Goal: Task Accomplishment & Management: Manage account settings

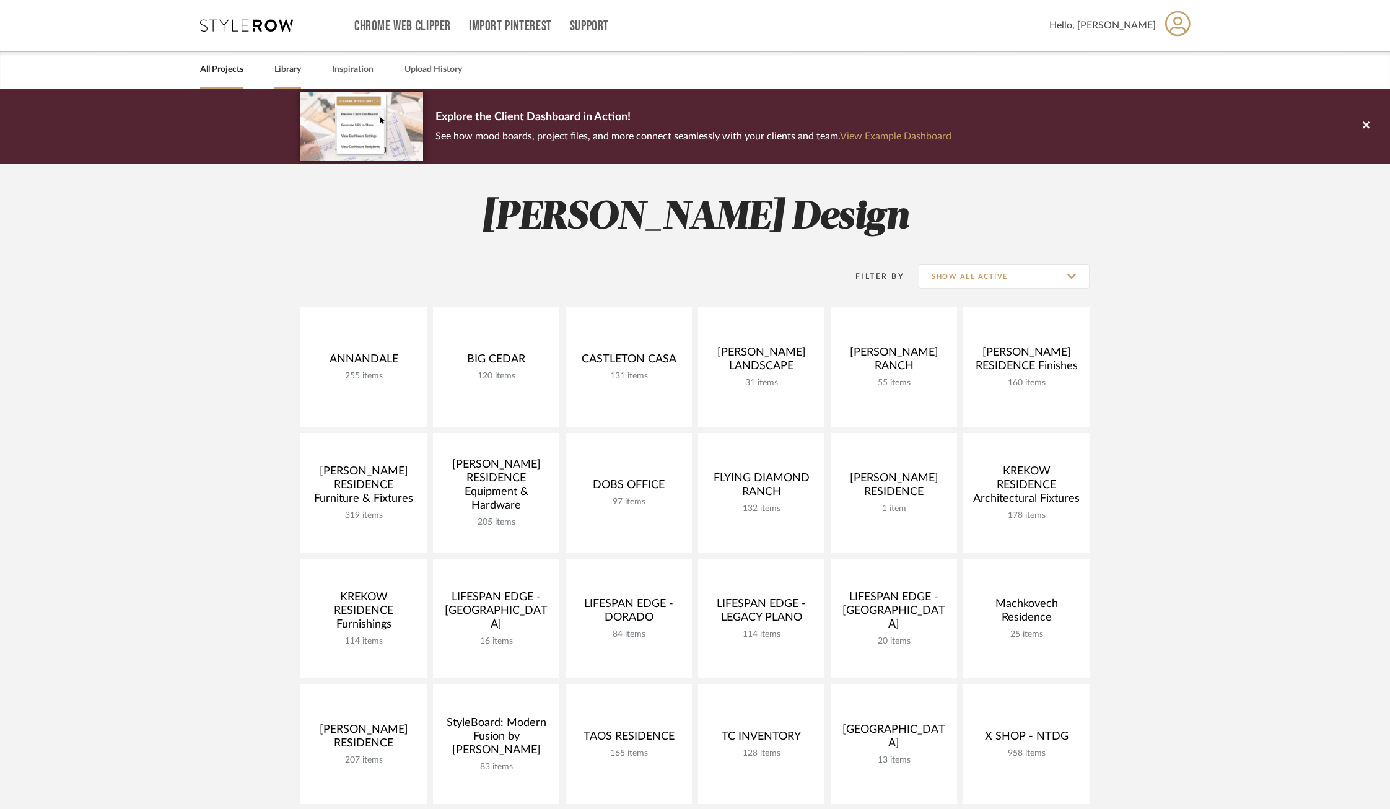
click at [284, 70] on link "Library" at bounding box center [287, 69] width 27 height 17
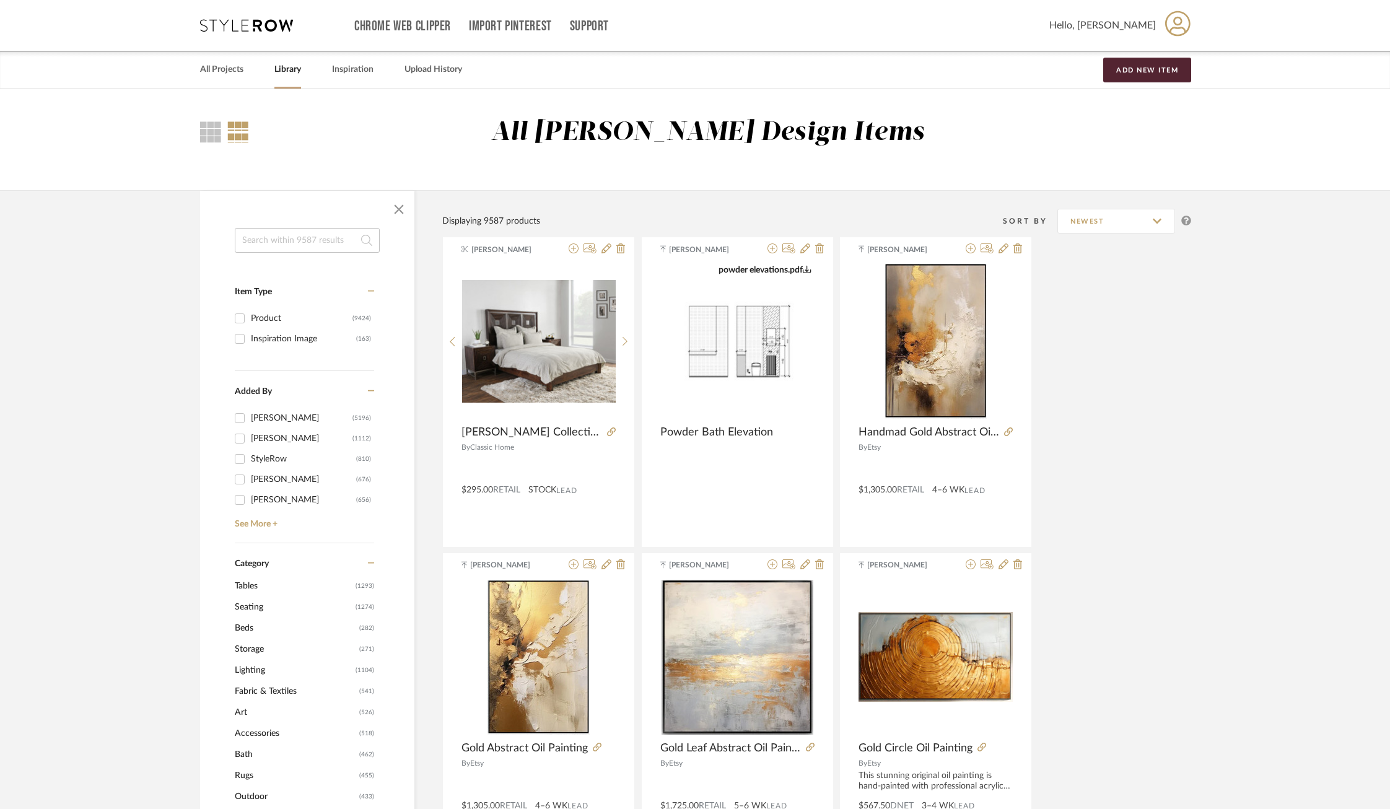
click at [276, 238] on input at bounding box center [307, 240] width 145 height 25
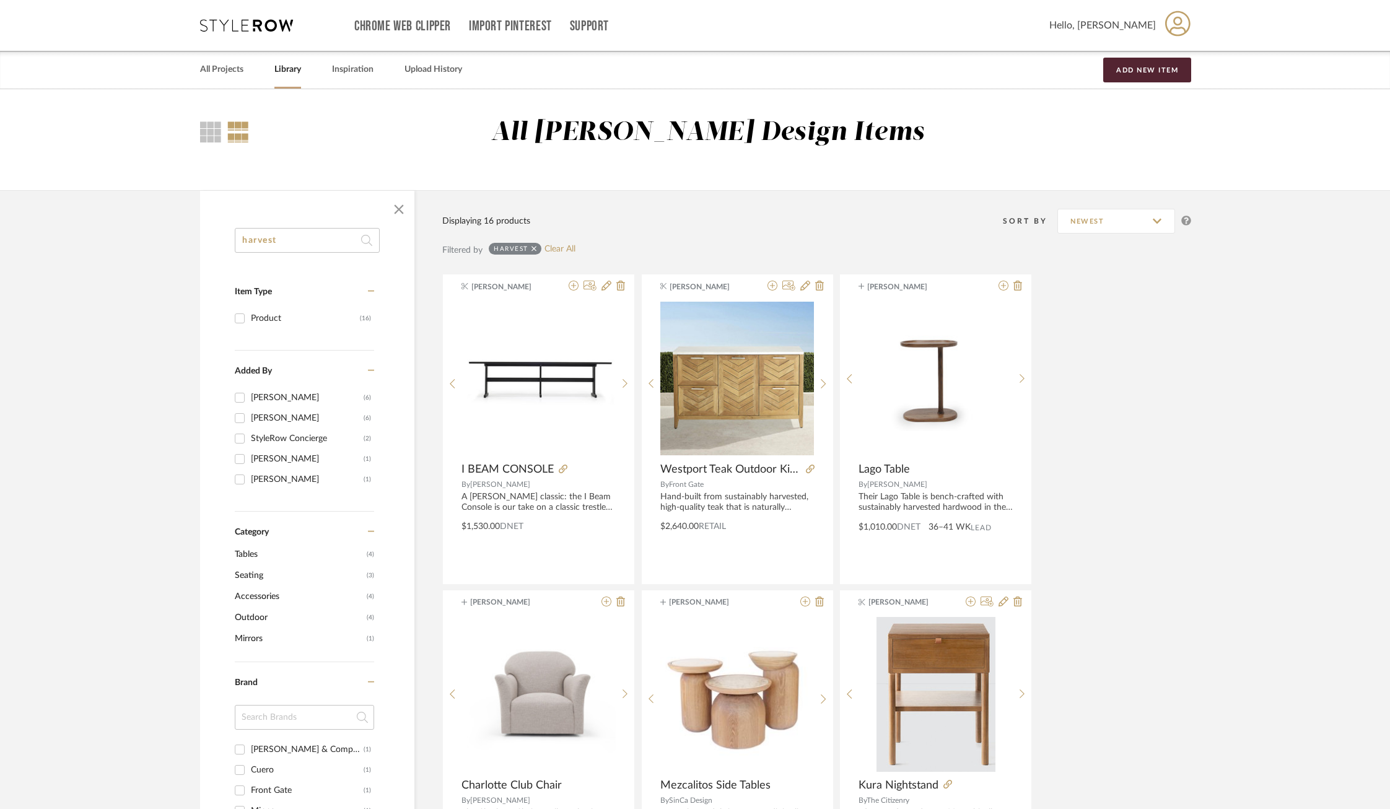
click at [305, 237] on input "harvest" at bounding box center [307, 240] width 145 height 25
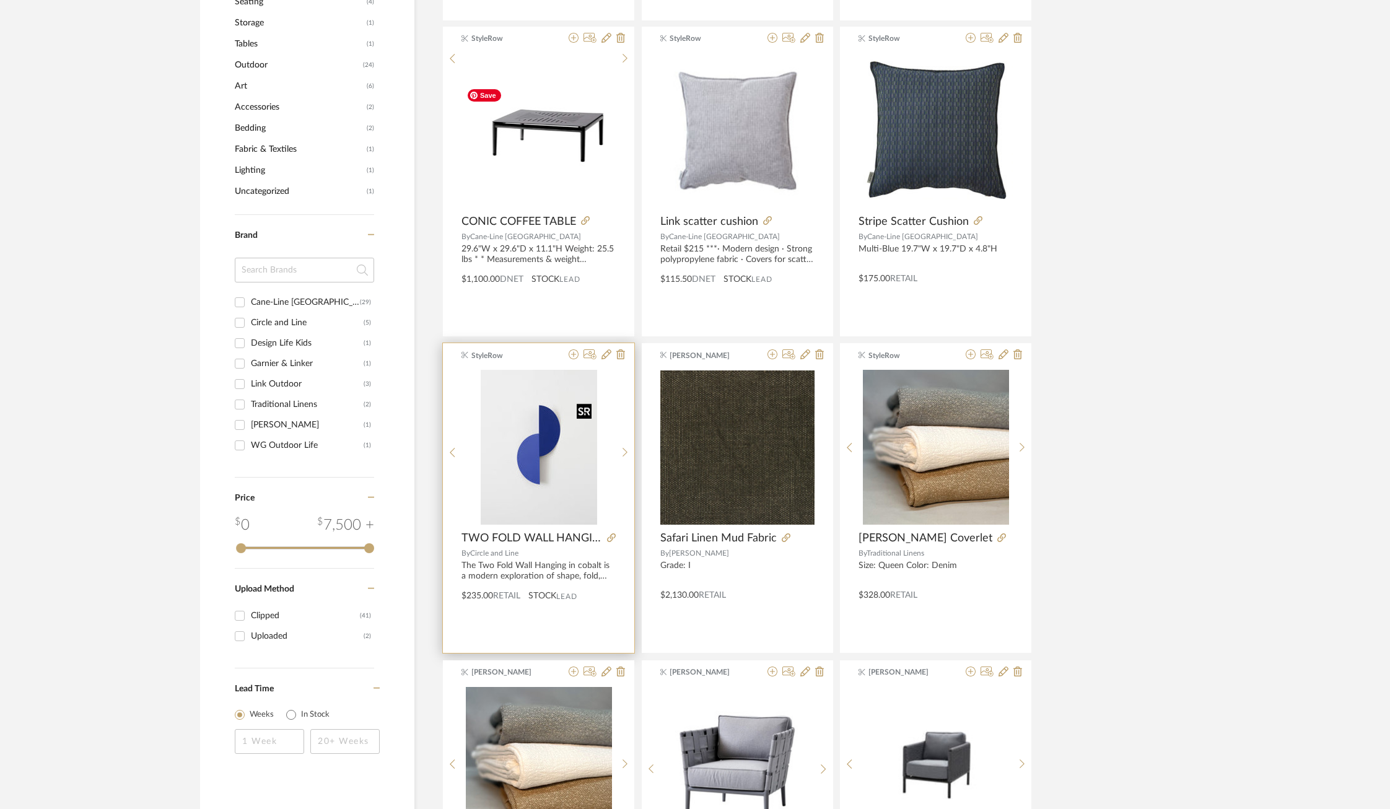
scroll to position [562, 0]
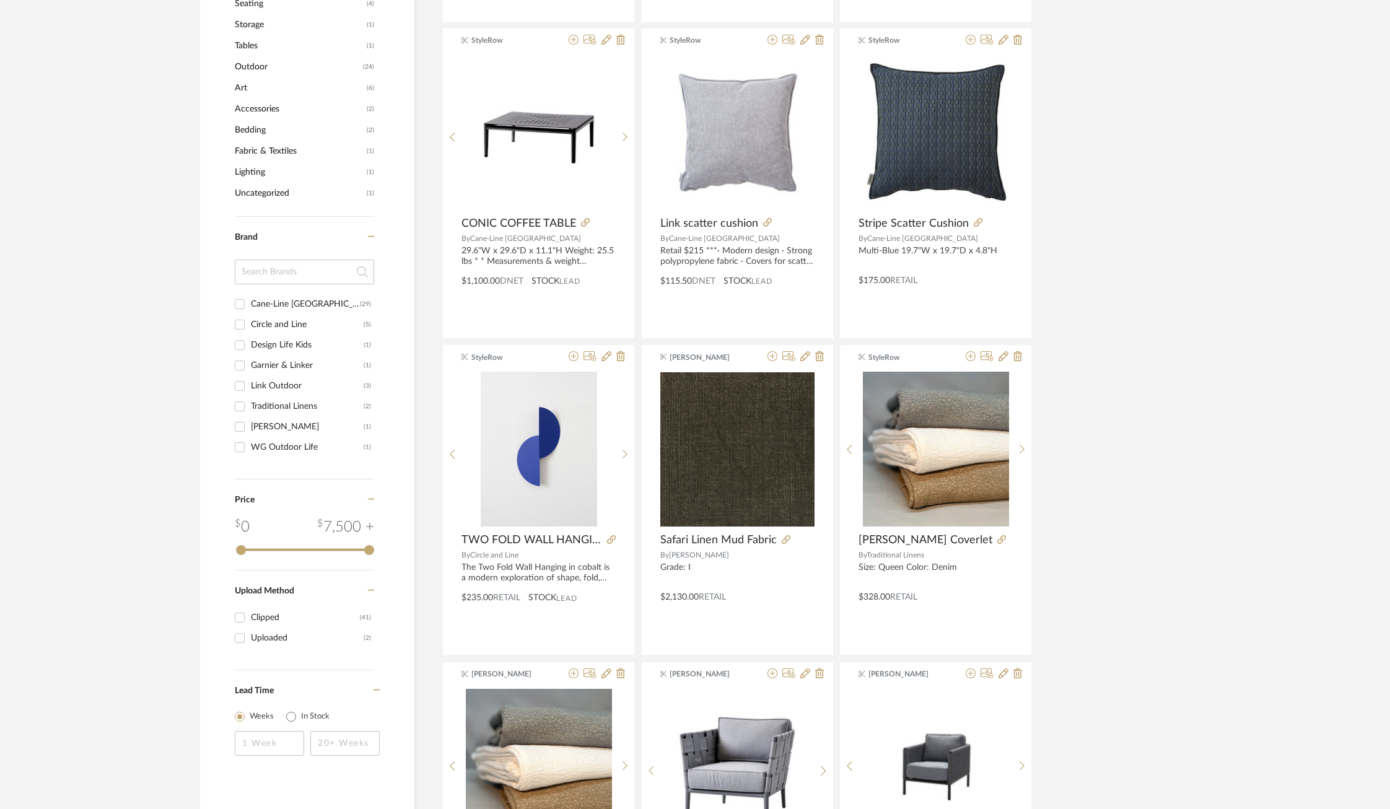
type input "linen mud"
click at [257, 428] on div "[PERSON_NAME]" at bounding box center [307, 427] width 113 height 20
click at [250, 428] on input "[PERSON_NAME] (1)" at bounding box center [240, 427] width 20 height 20
checkbox input "true"
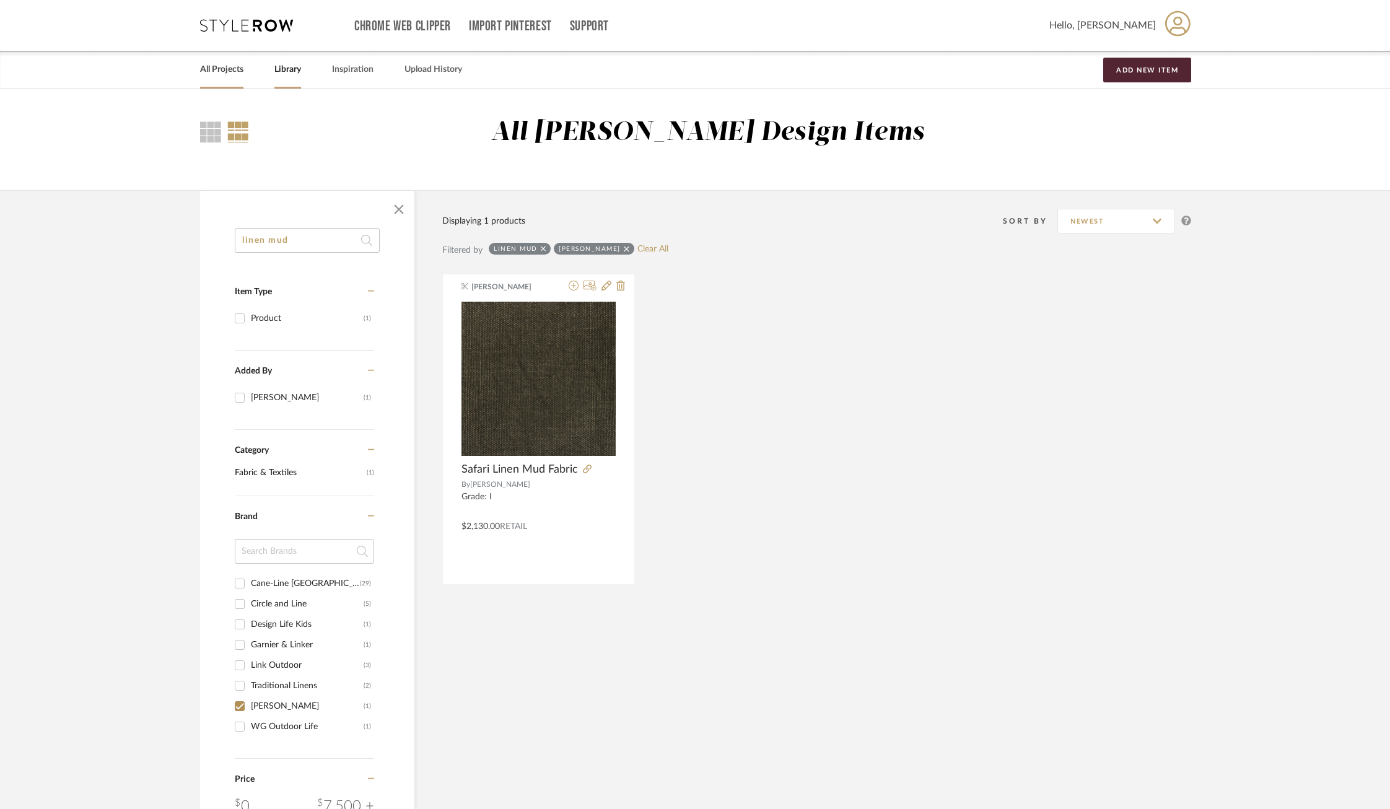
click at [225, 70] on link "All Projects" at bounding box center [221, 69] width 43 height 17
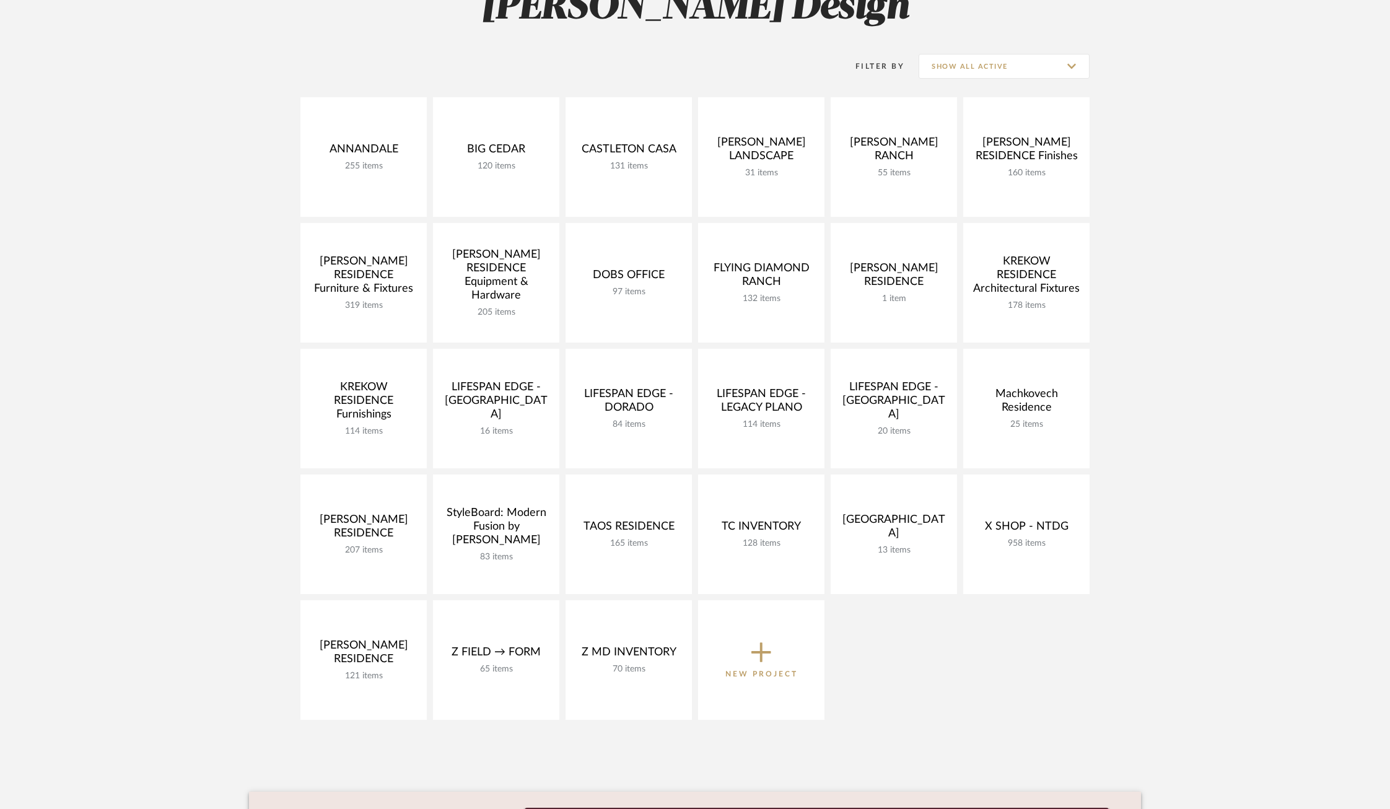
scroll to position [227, 0]
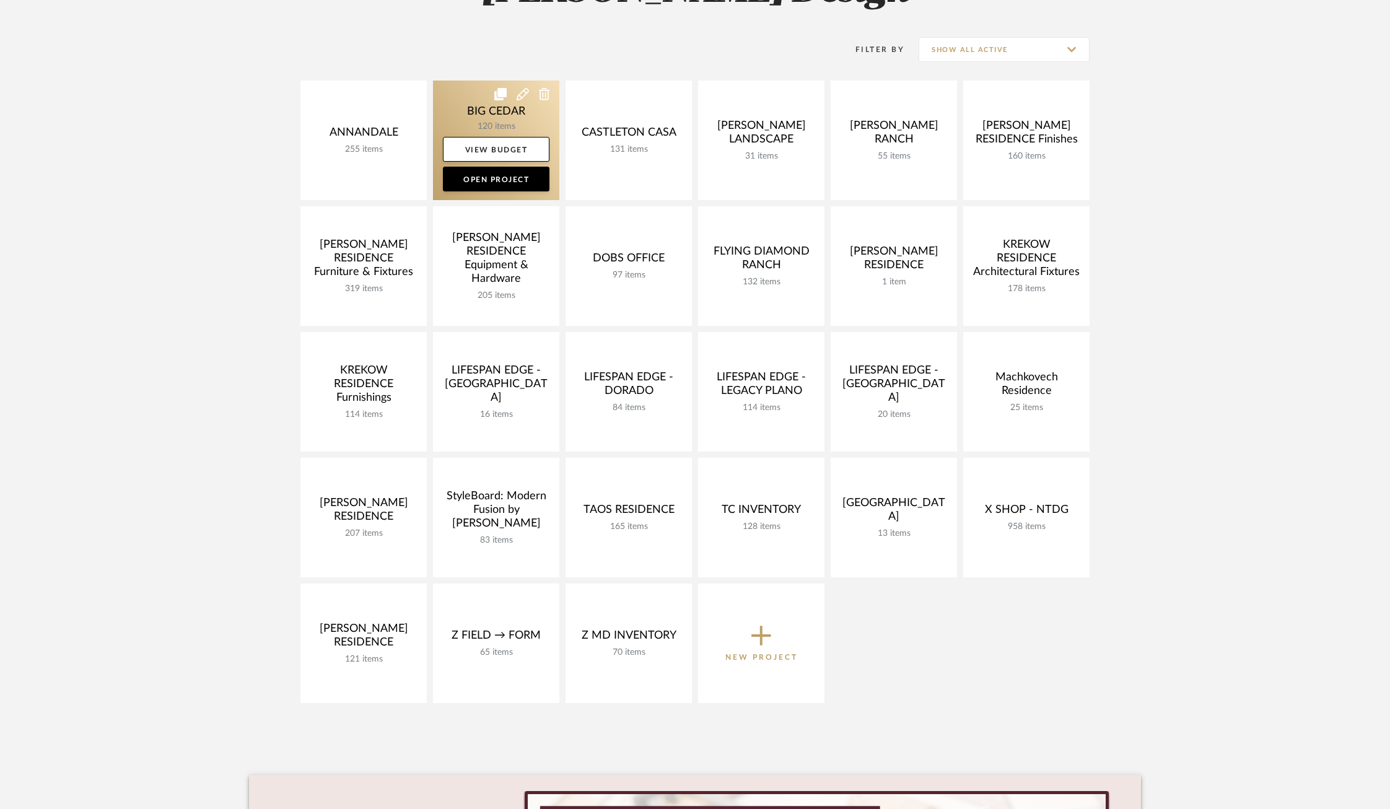
click at [482, 116] on link at bounding box center [496, 141] width 126 height 120
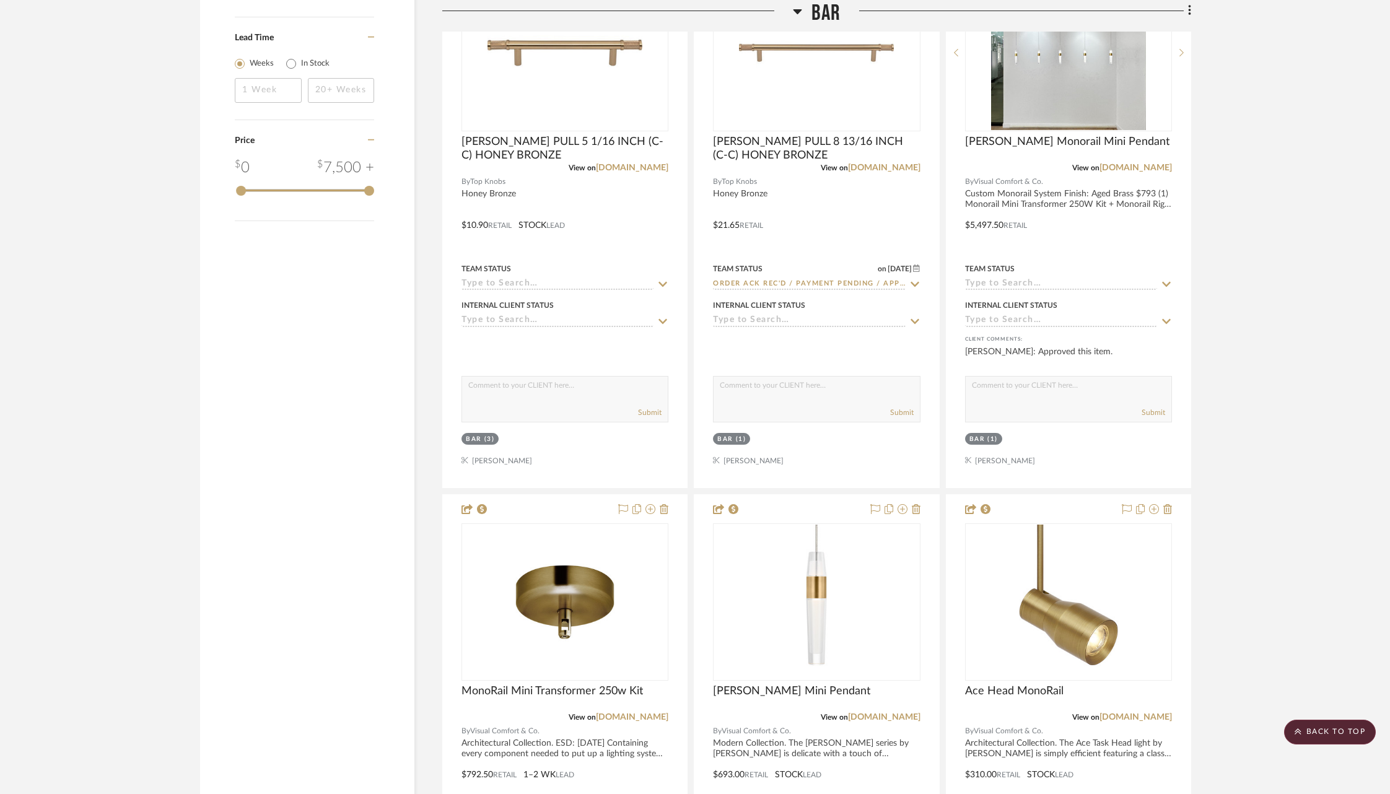
scroll to position [2152, 0]
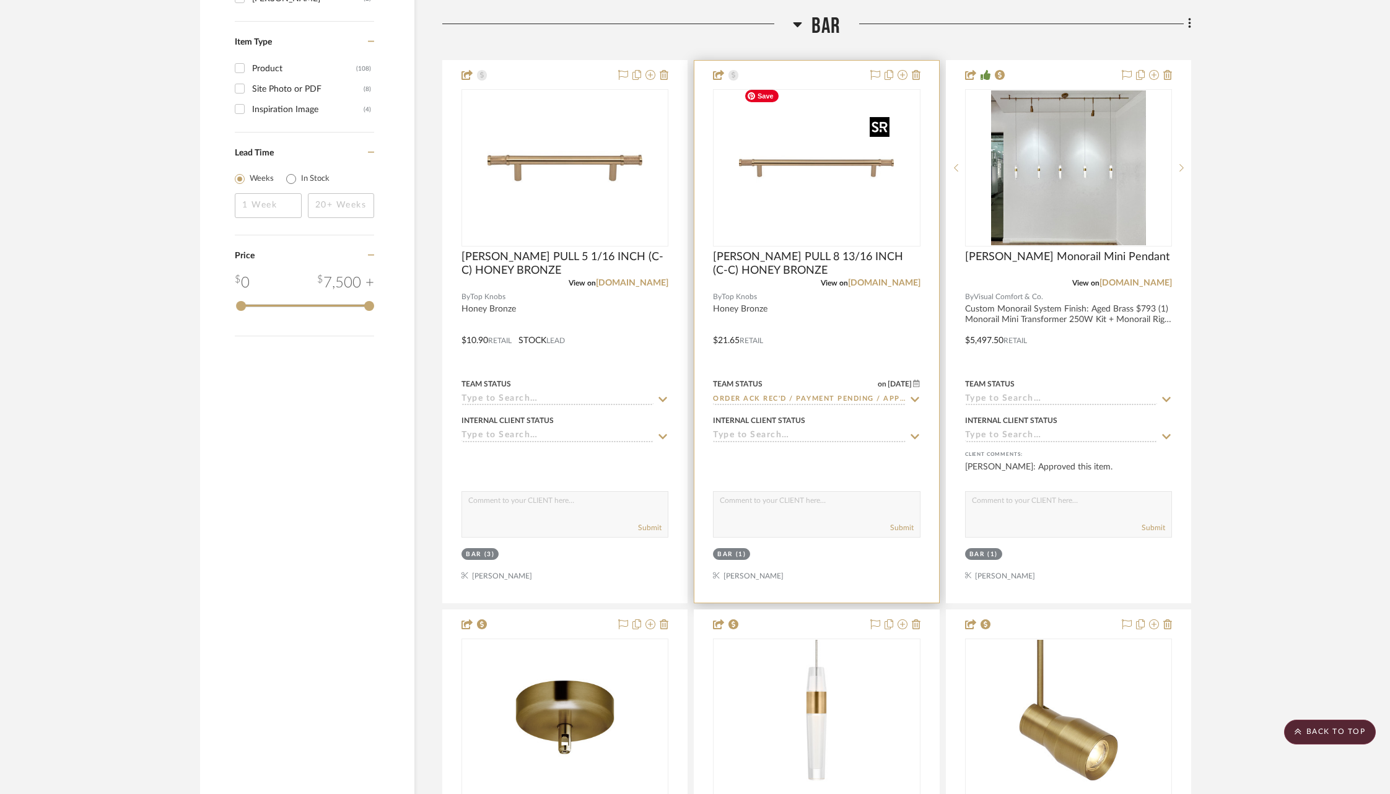
click at [0, 0] on img at bounding box center [0, 0] width 0 height 0
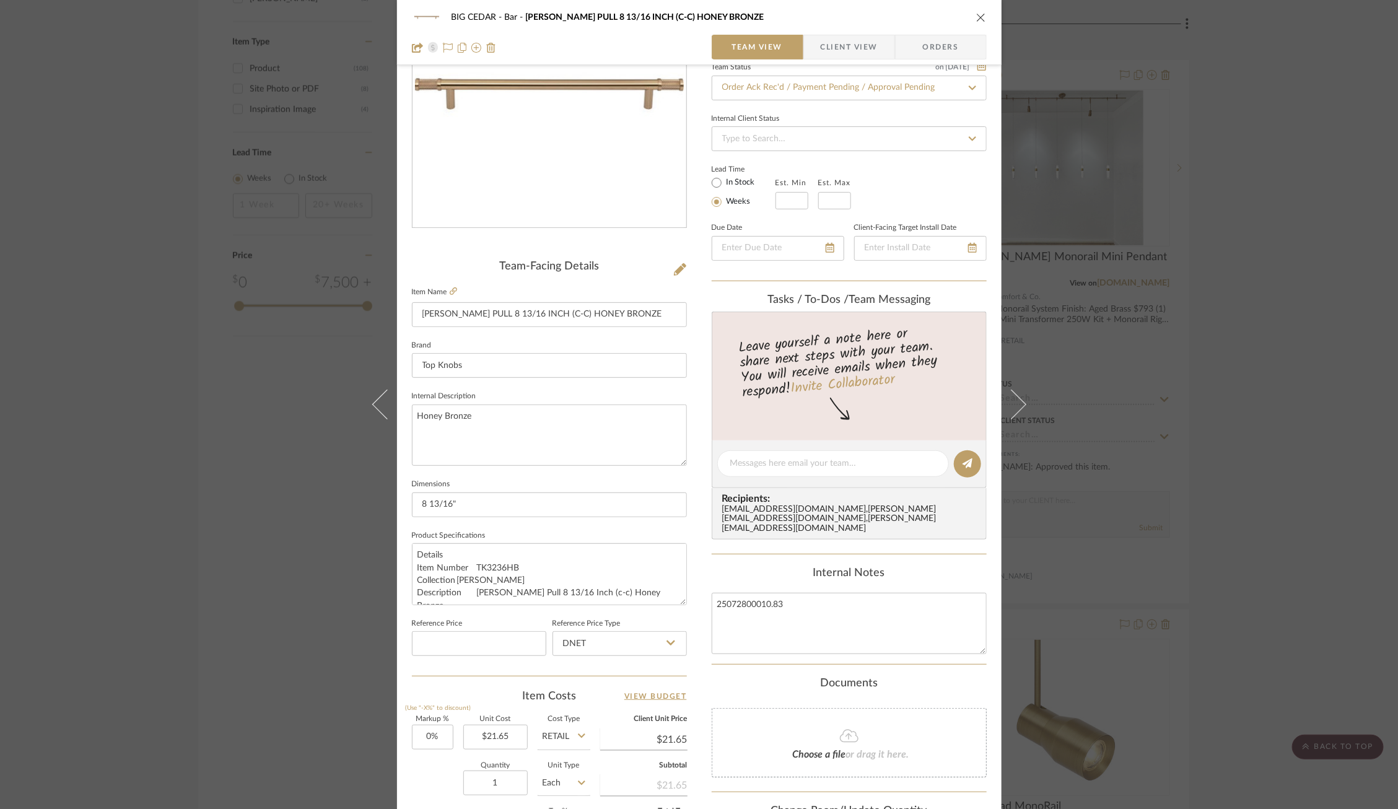
scroll to position [130, 0]
click at [811, 468] on div at bounding box center [833, 460] width 232 height 27
click at [809, 460] on textarea at bounding box center [833, 459] width 206 height 13
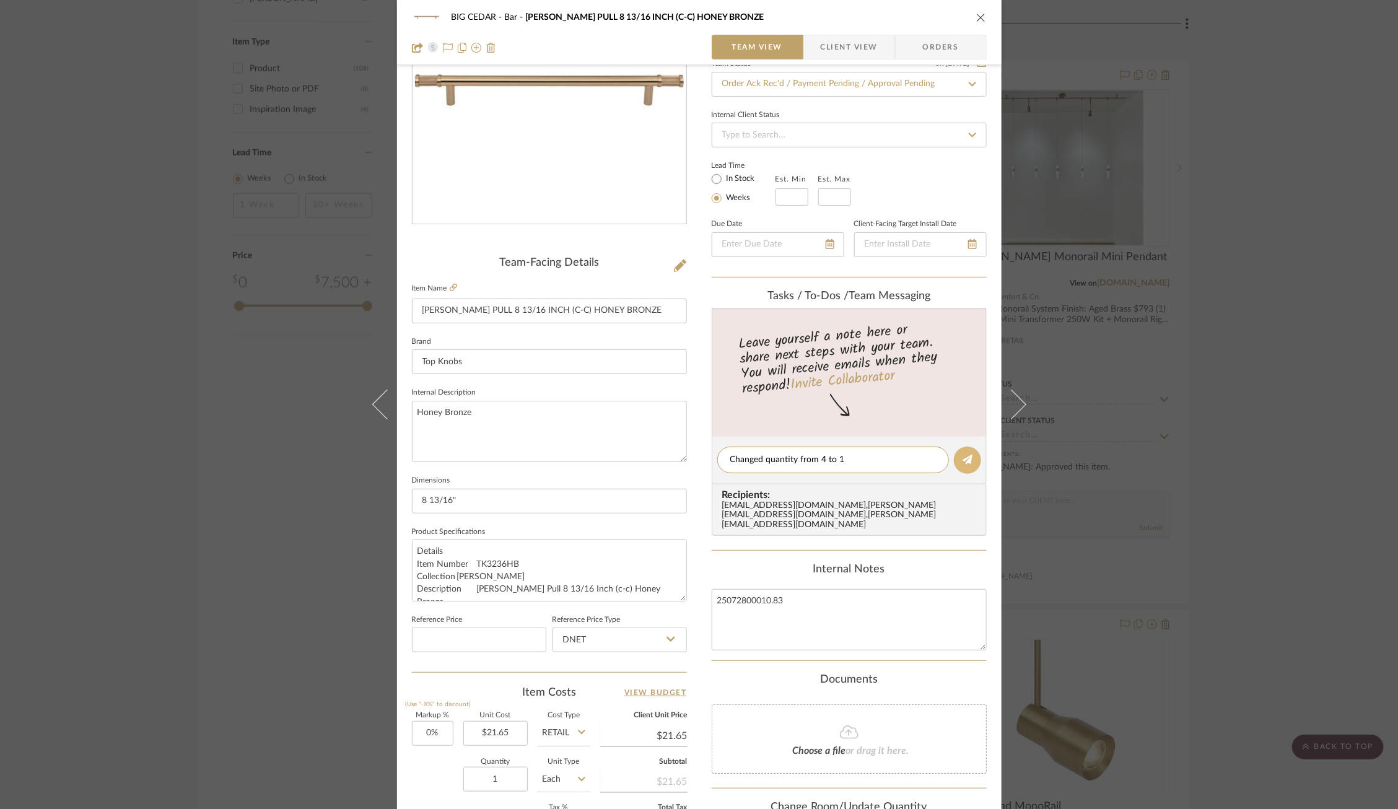
type textarea "Changed quantity from 4 to 1"
click at [966, 458] on icon at bounding box center [967, 460] width 10 height 10
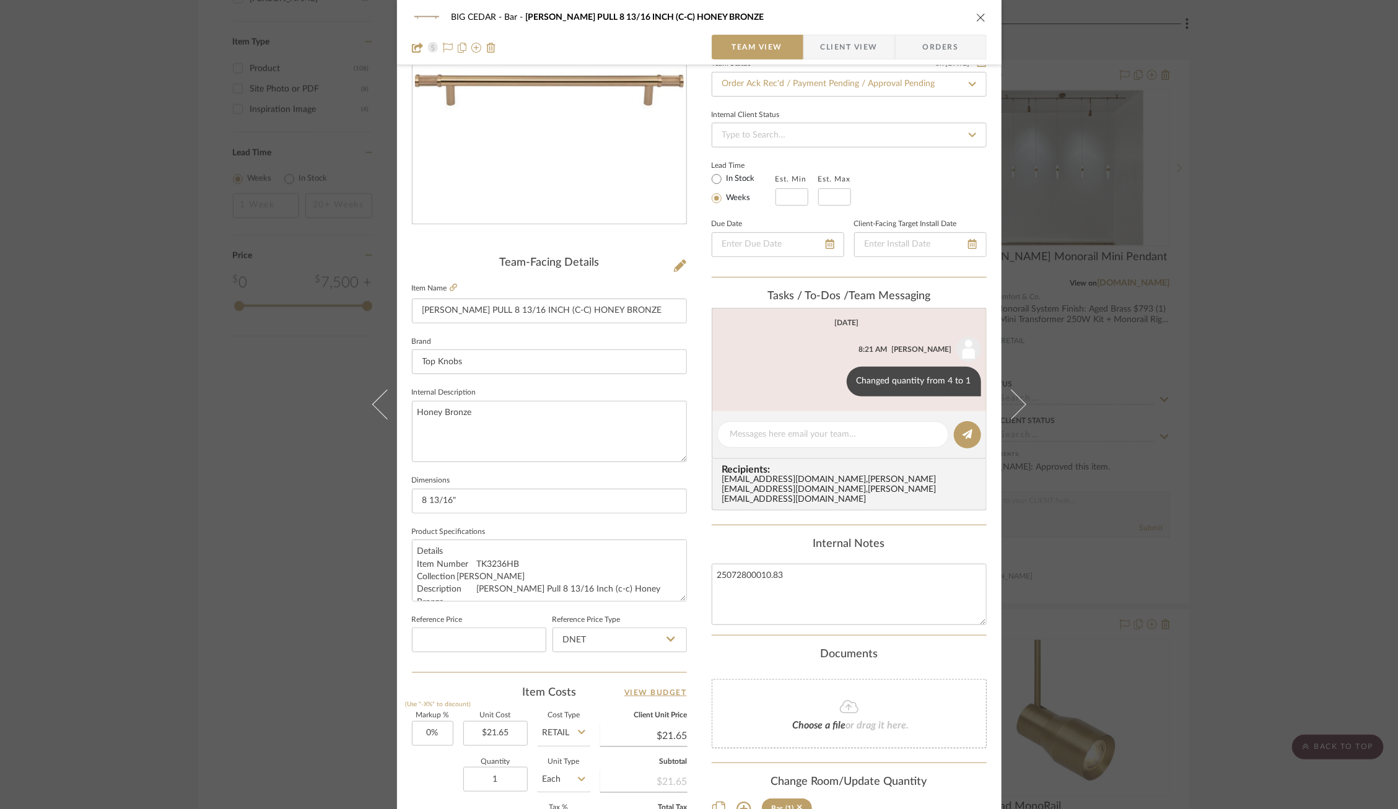
scroll to position [340, 0]
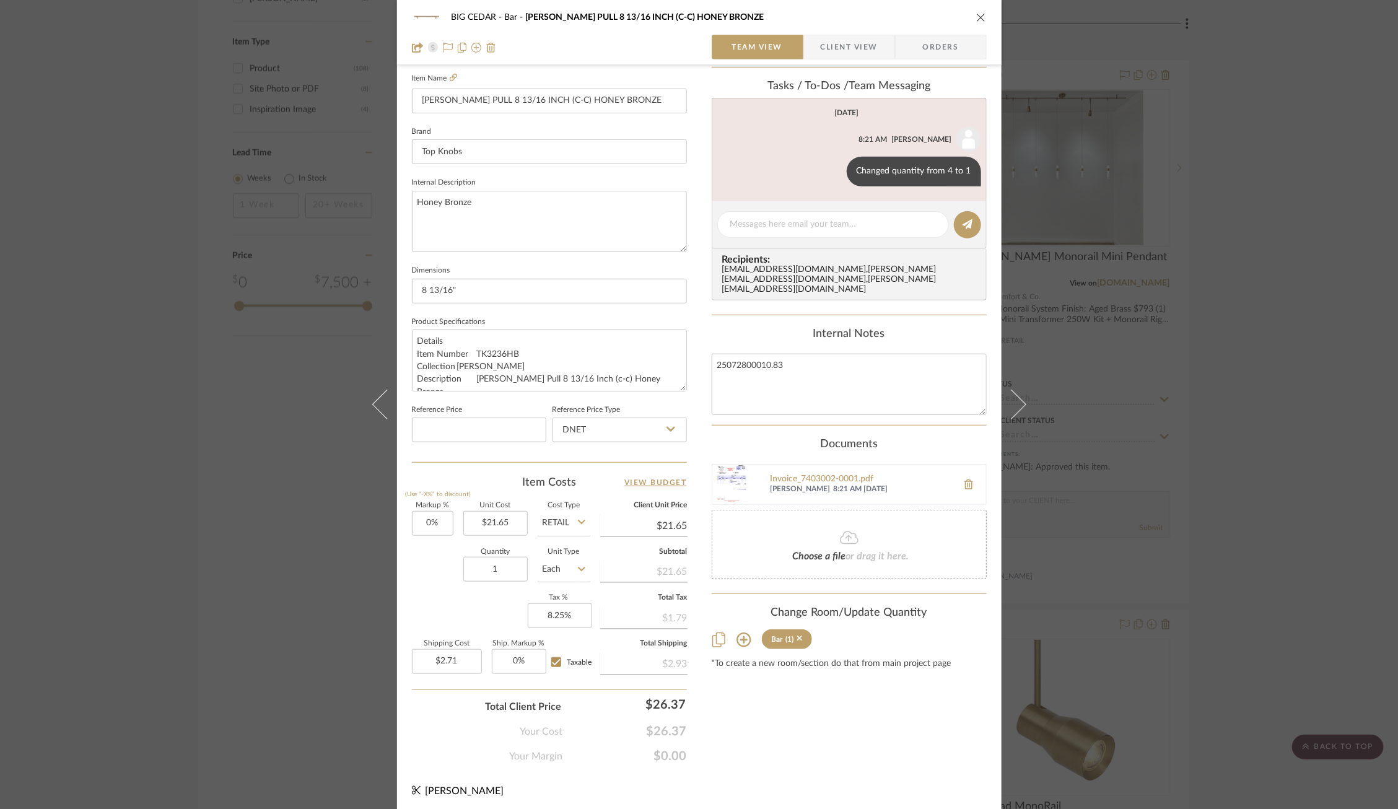
click at [256, 409] on div "BIG CEDAR [PERSON_NAME] PULL 8 13/16 INCH (C-C) HONEY BRONZE Team View Client V…" at bounding box center [699, 404] width 1398 height 809
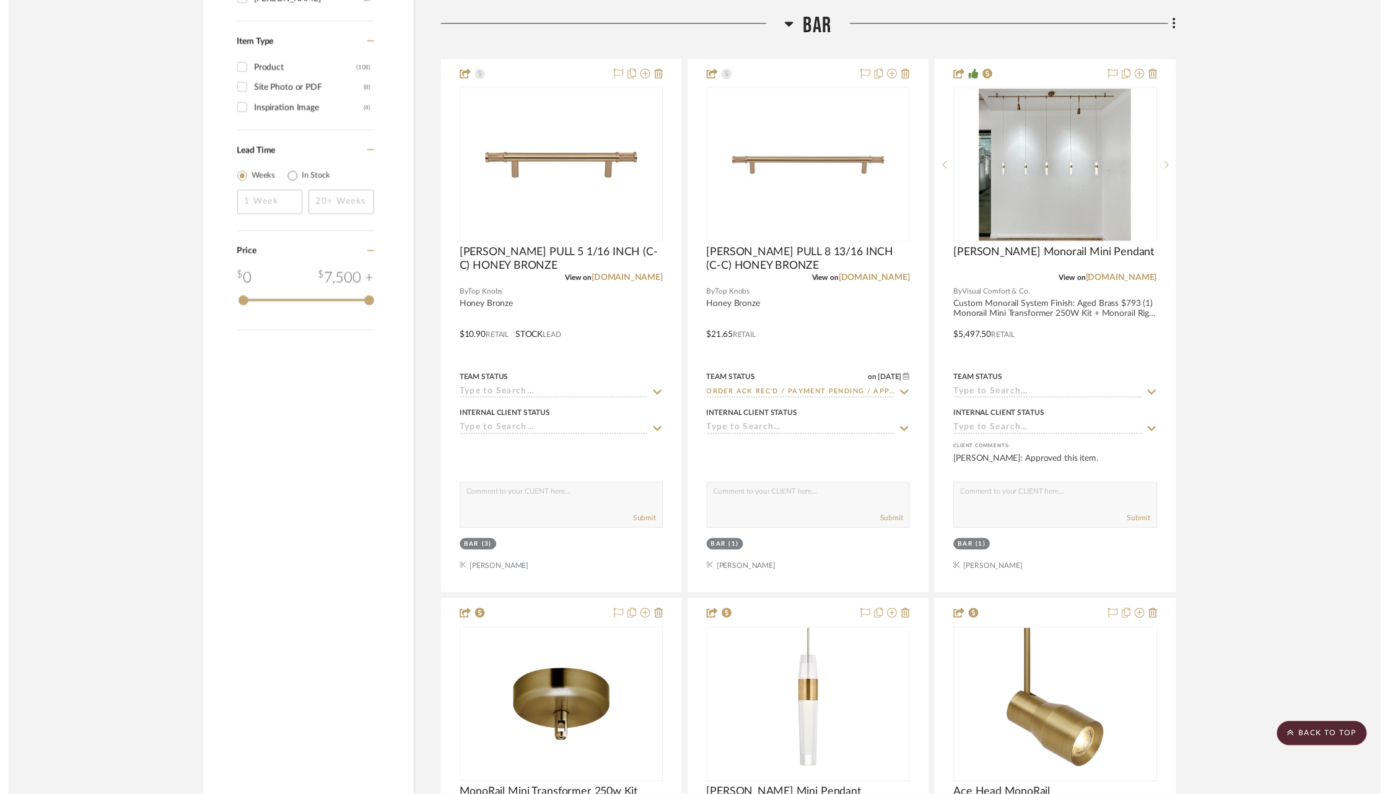
scroll to position [2053, 2]
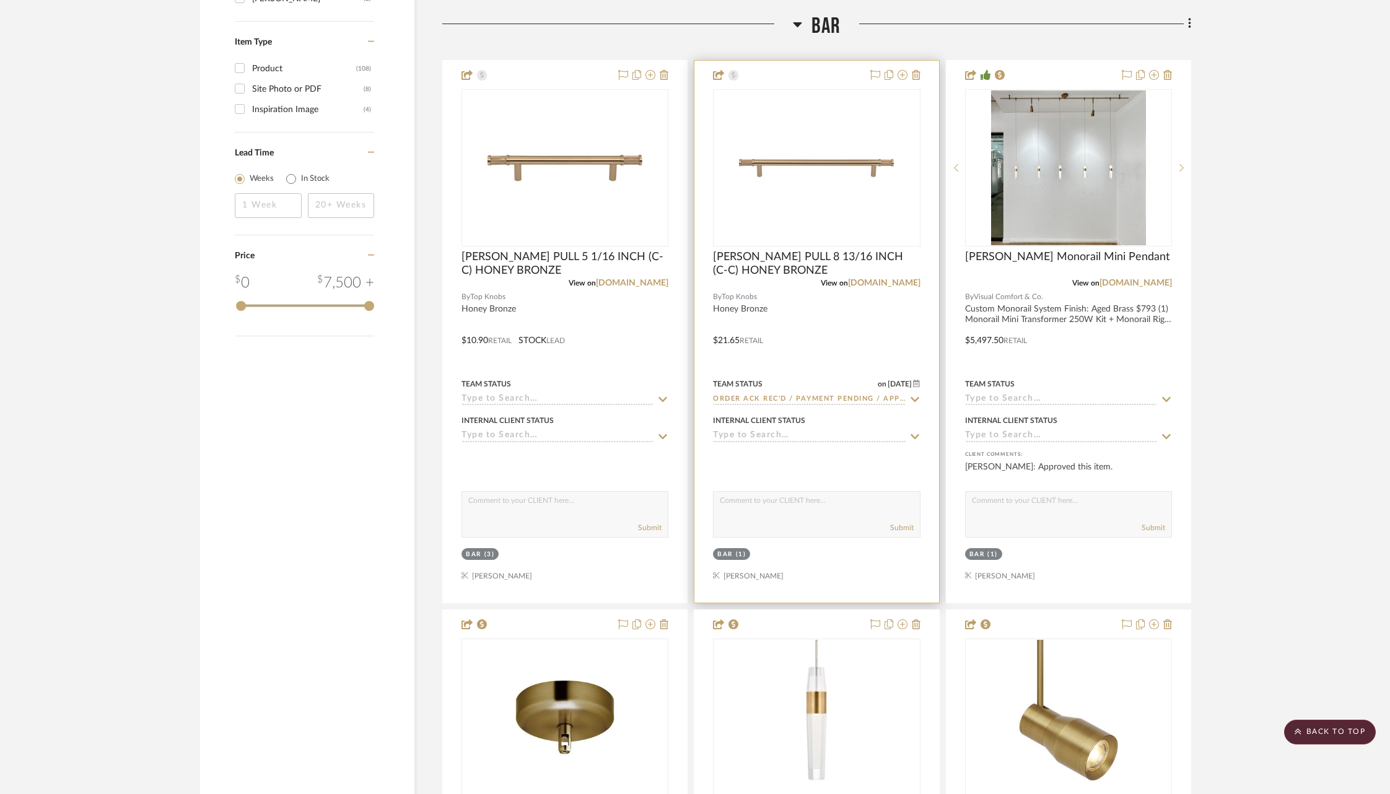
click at [915, 397] on icon at bounding box center [914, 399] width 9 height 5
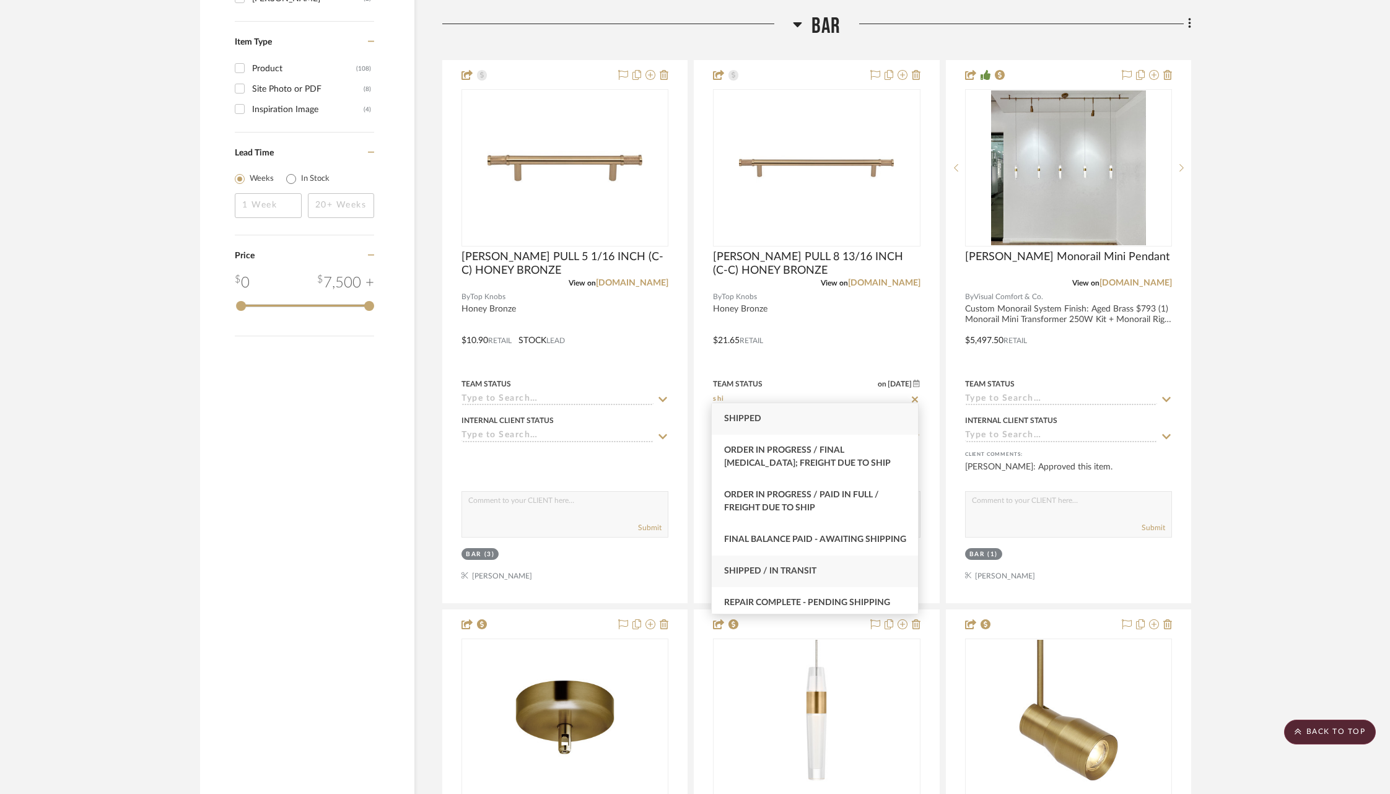
type input "shi"
click at [807, 578] on div "Shipped / In Transit" at bounding box center [815, 572] width 206 height 32
type input "[DATE]"
type input "Shipped / In Transit"
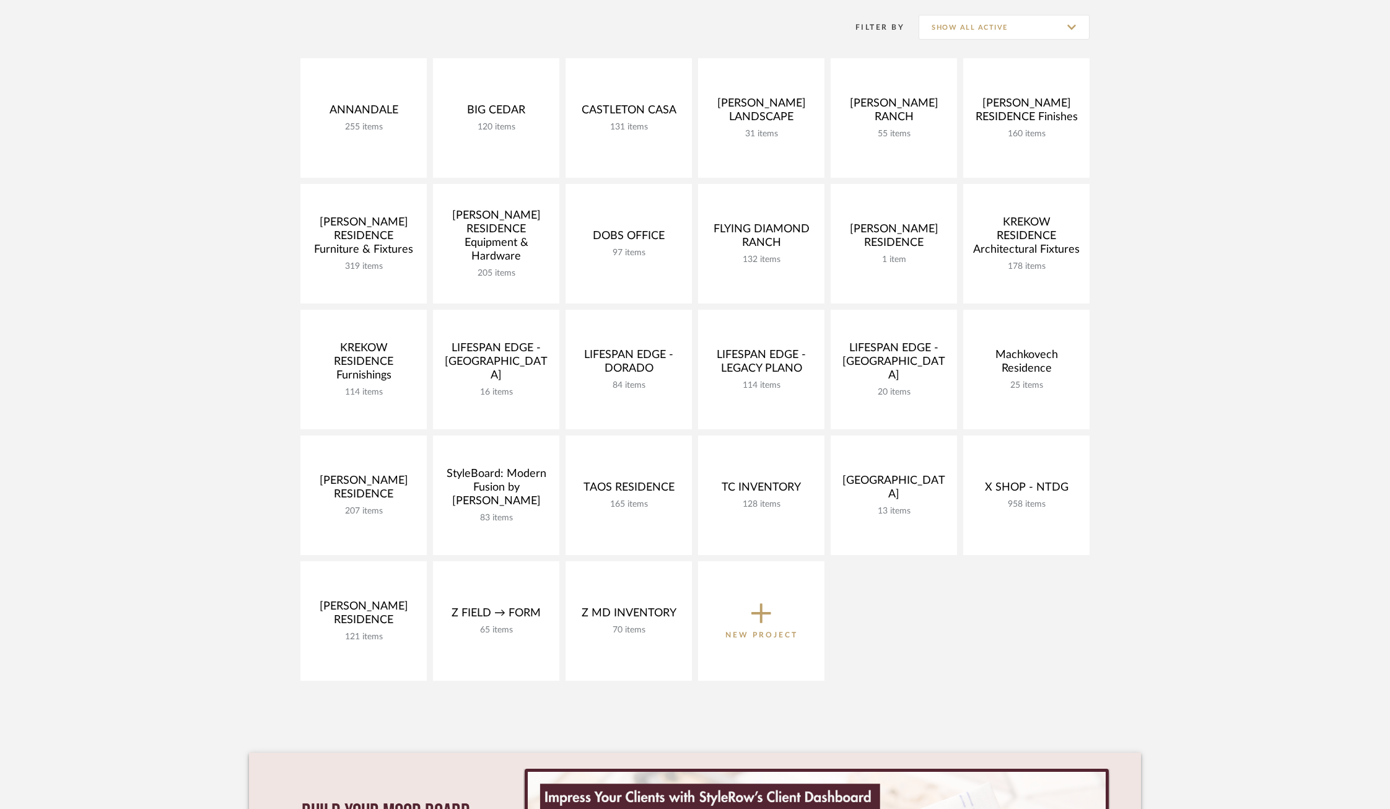
scroll to position [263, 0]
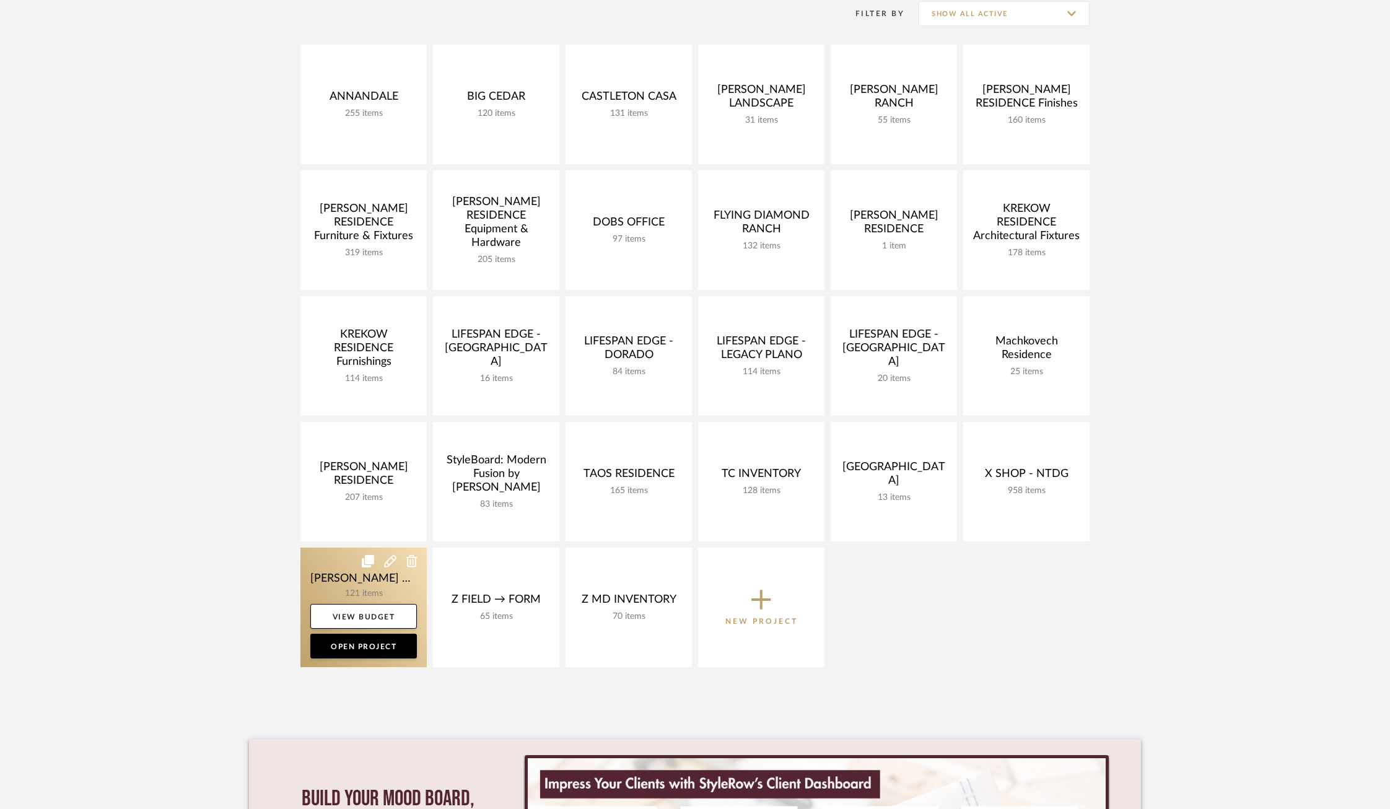
click at [333, 566] on link at bounding box center [363, 607] width 126 height 120
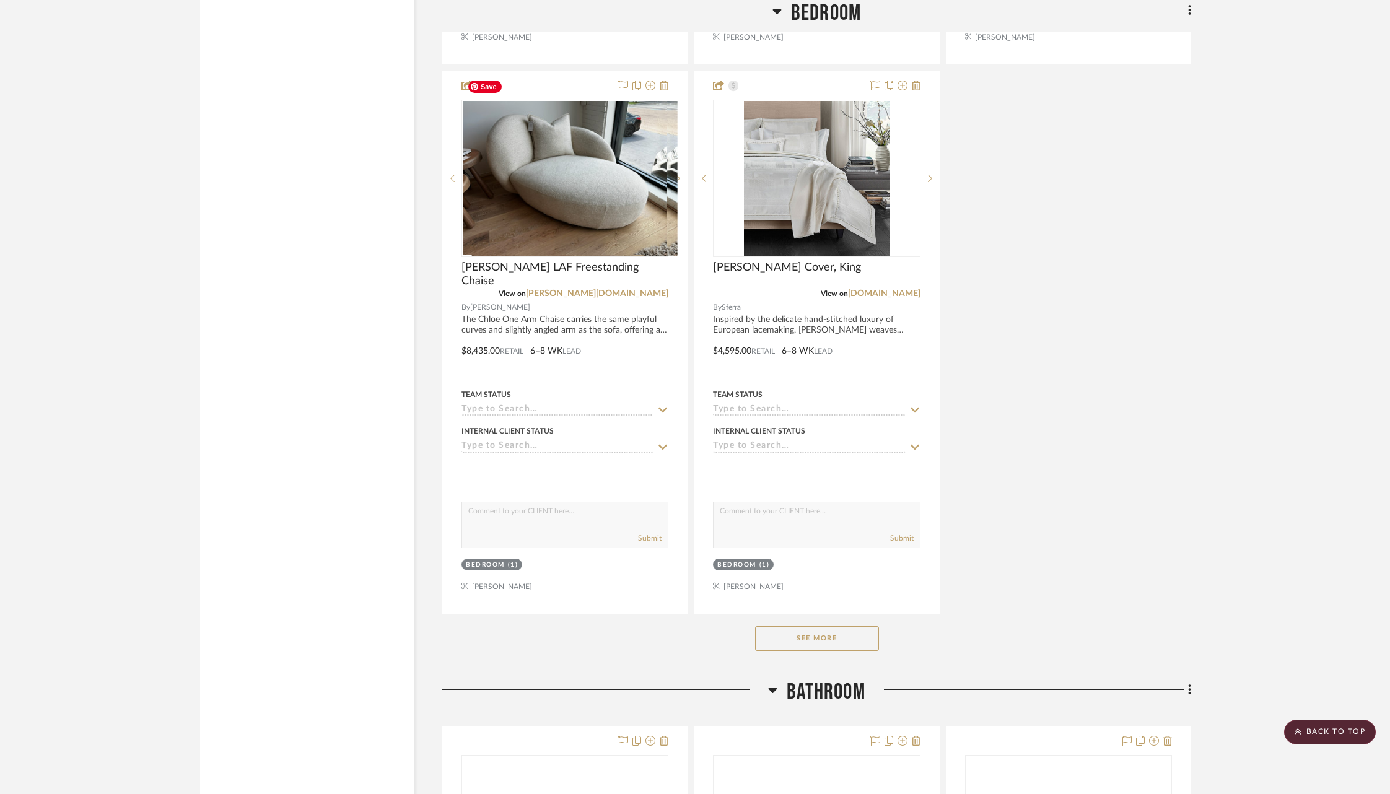
scroll to position [7824, 0]
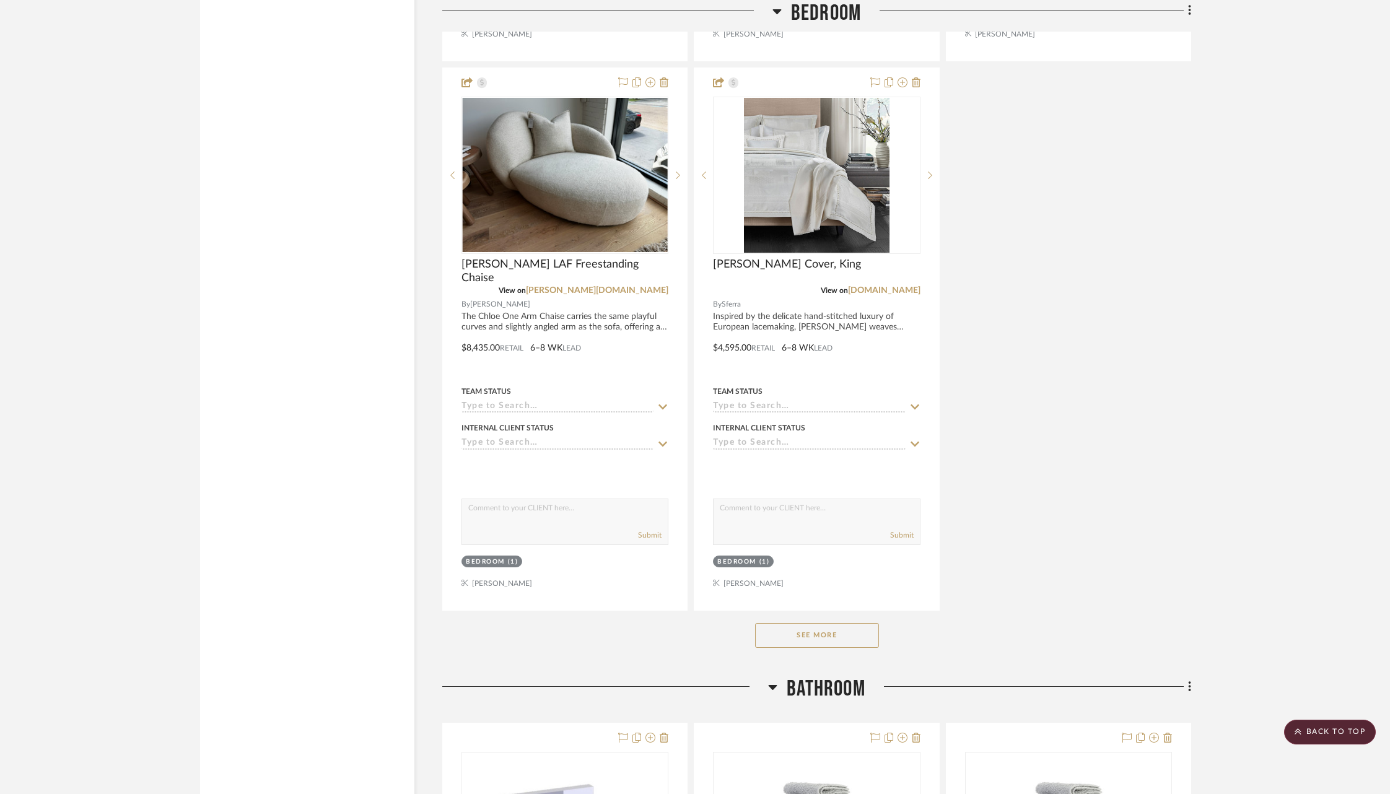
click at [802, 623] on button "See More" at bounding box center [817, 635] width 124 height 25
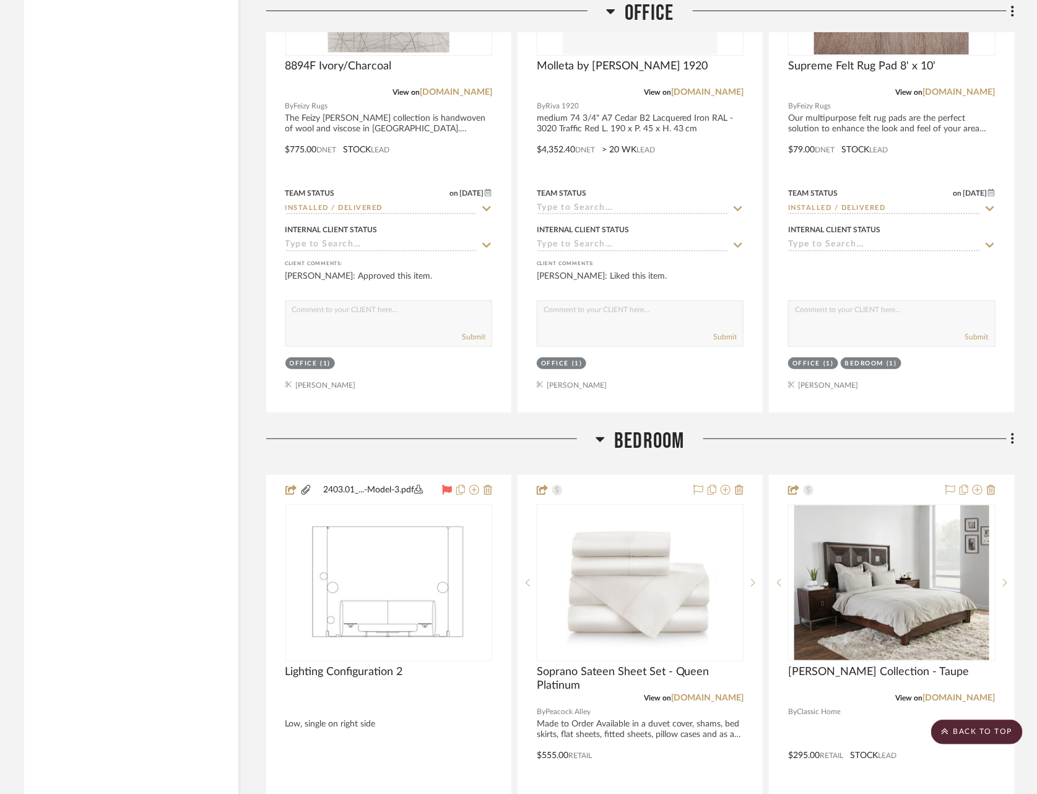
scroll to position [6313, 0]
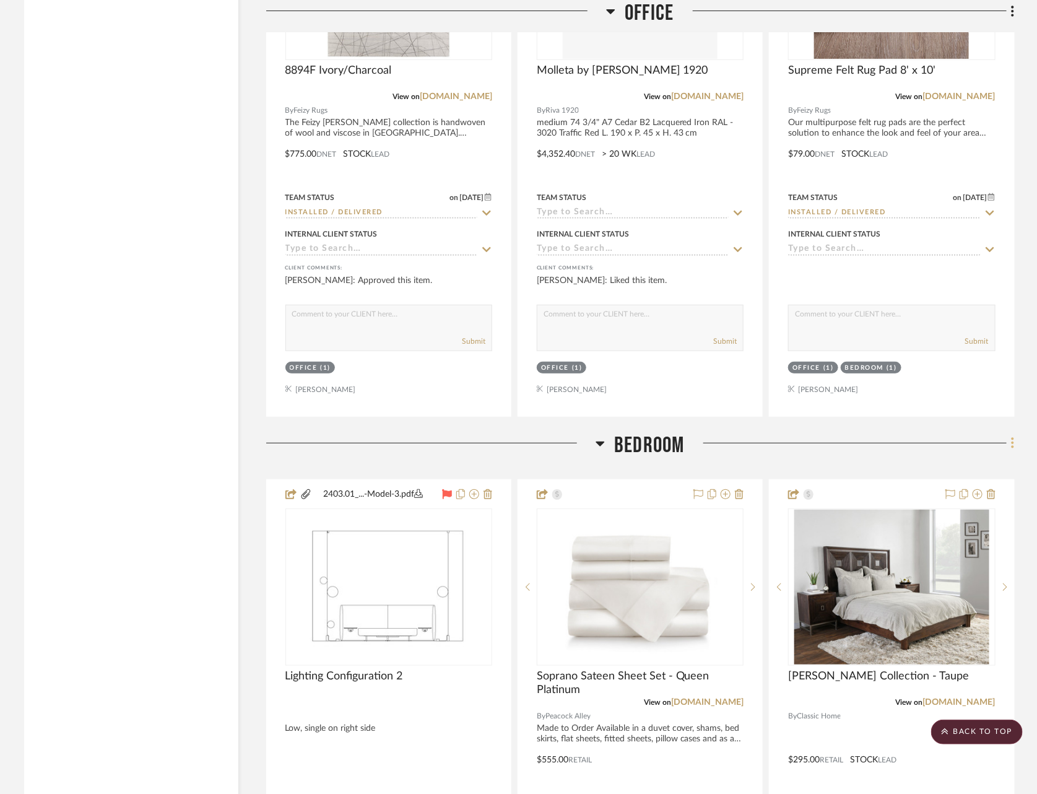
click at [1009, 434] on fa-icon at bounding box center [1011, 444] width 8 height 20
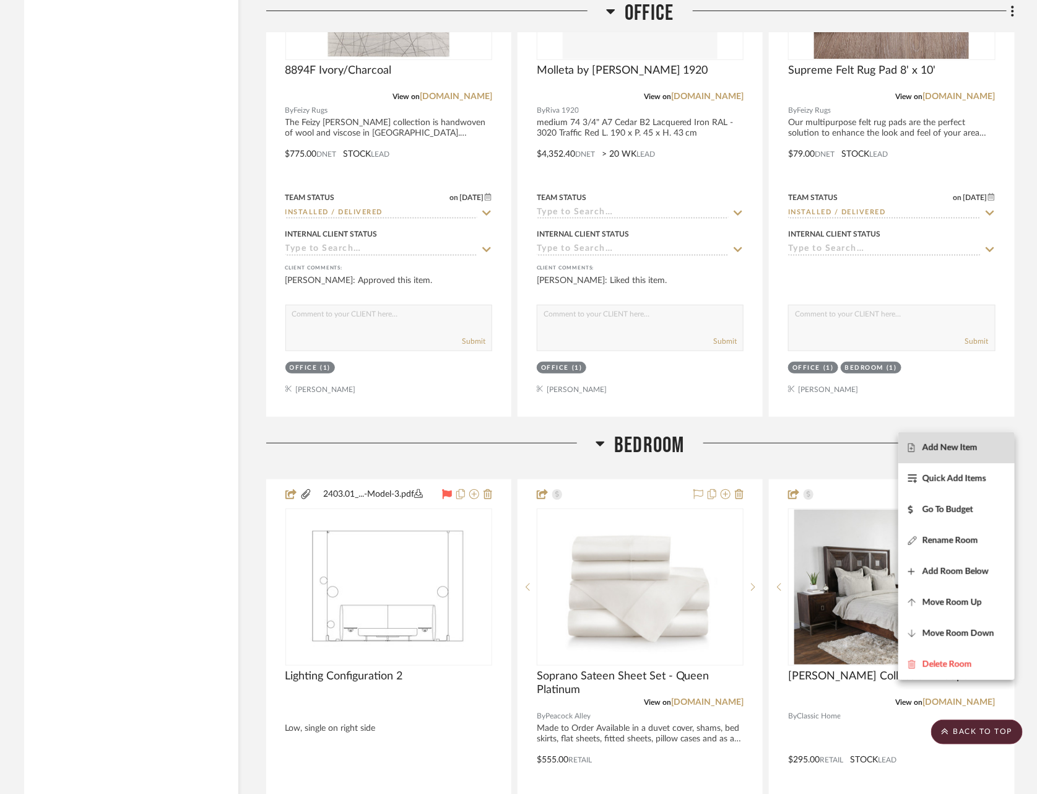
click at [959, 459] on button "Add New Item" at bounding box center [957, 447] width 116 height 31
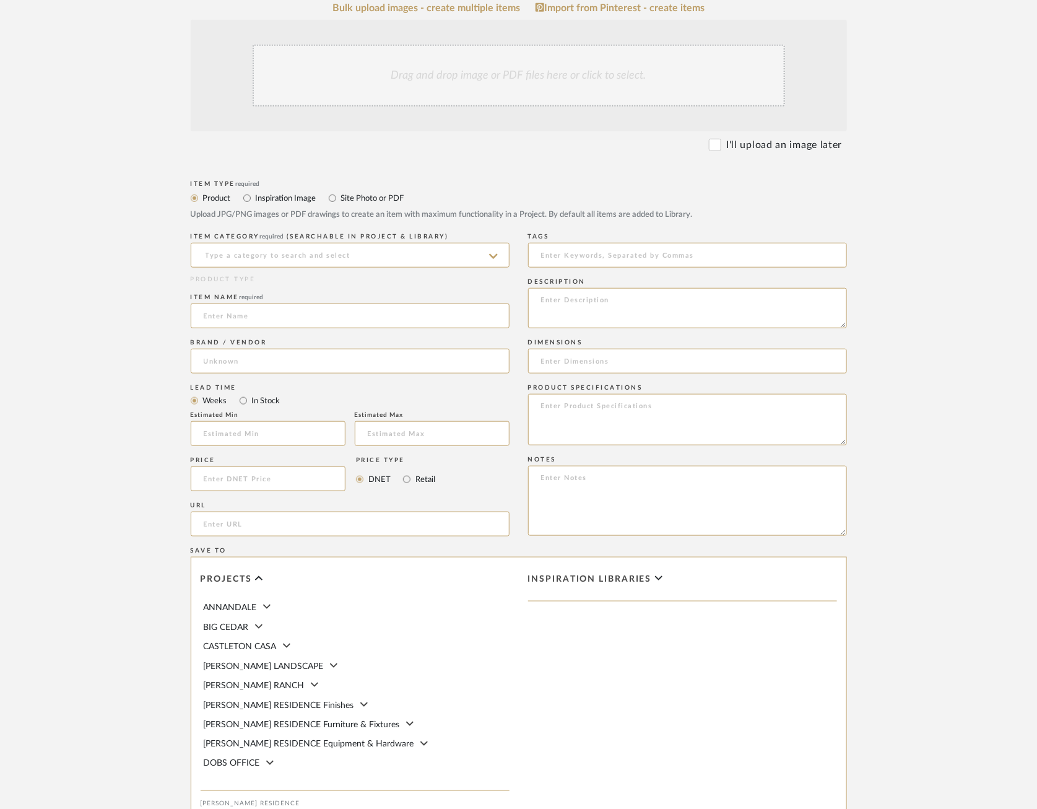
scroll to position [305, 0]
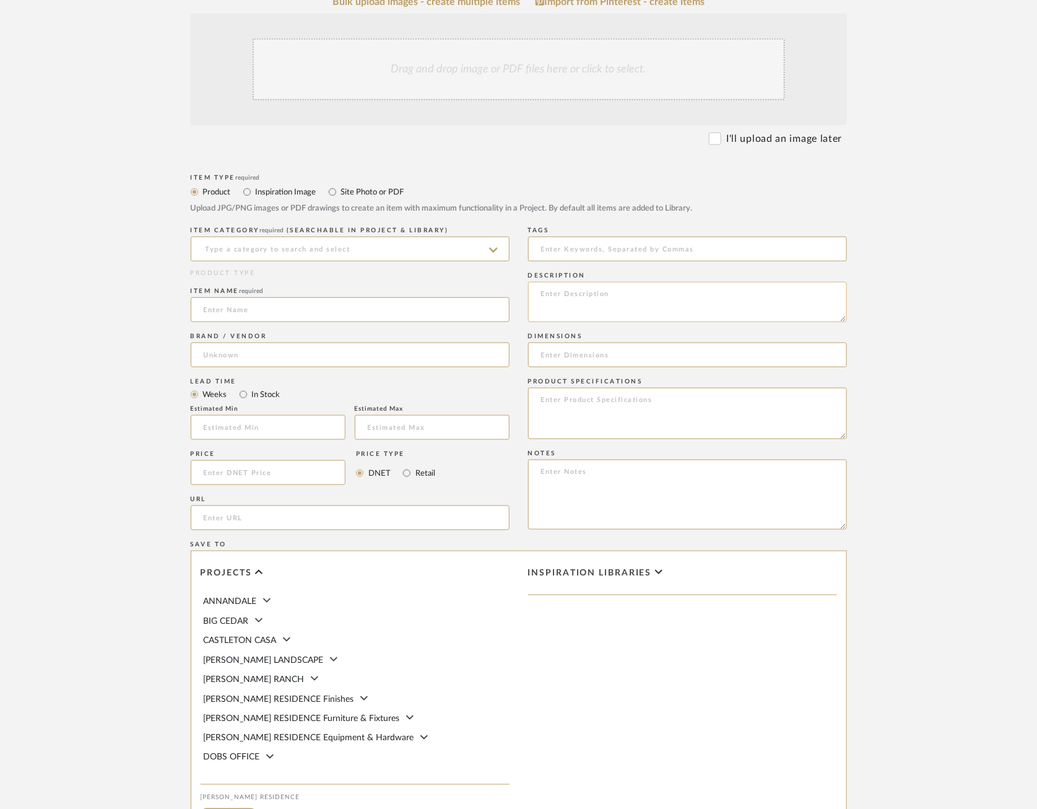
click at [647, 303] on textarea at bounding box center [687, 302] width 319 height 40
paste textarea "Grade: G"
type textarea "Grade: G"
click at [578, 399] on textarea at bounding box center [687, 413] width 319 height 51
paste textarea "Content: 34% Viscose, 33% Acrylic, 17% Wool, 8% Polyester, 4% Linen, 4% Cotton …"
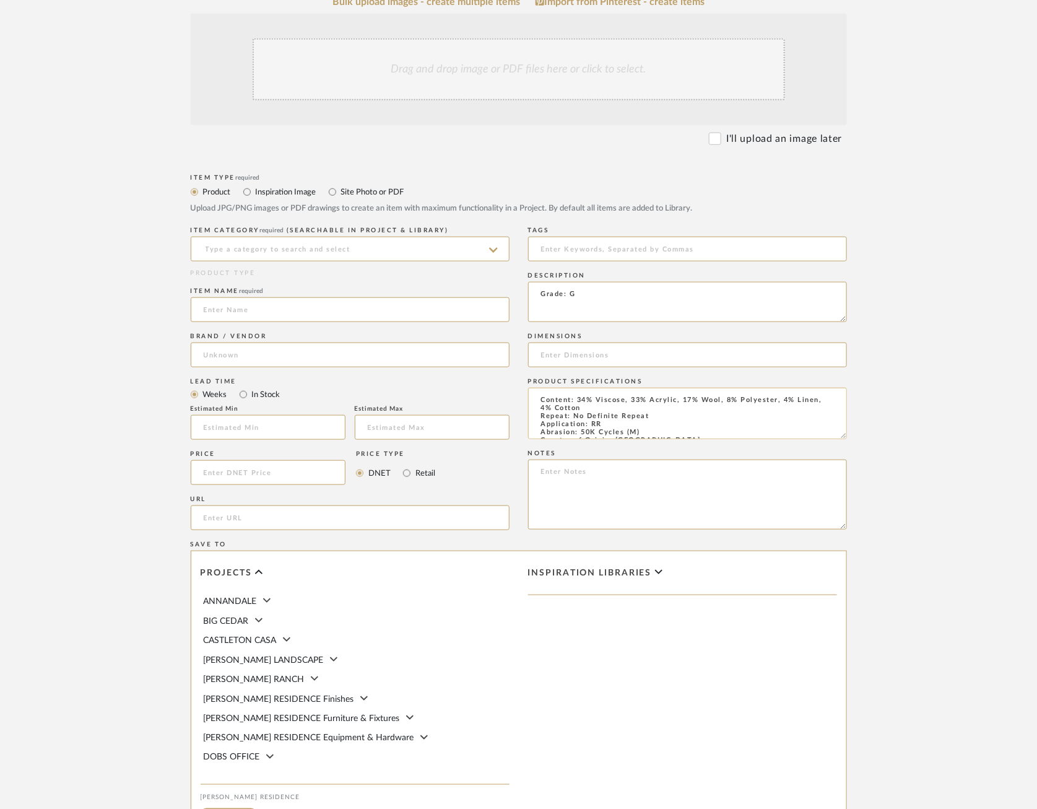
scroll to position [12, 0]
type textarea "Content: 34% Viscose, 33% Acrylic, 17% Wool, 8% Polyester, 4% Linen, 4% Cotton …"
click at [527, 356] on div "Item Type required Product Inspiration Image Site Photo or PDF Upload JPG/PNG i…" at bounding box center [519, 532] width 656 height 723
click at [543, 356] on input at bounding box center [687, 354] width 319 height 25
paste input "54"W"
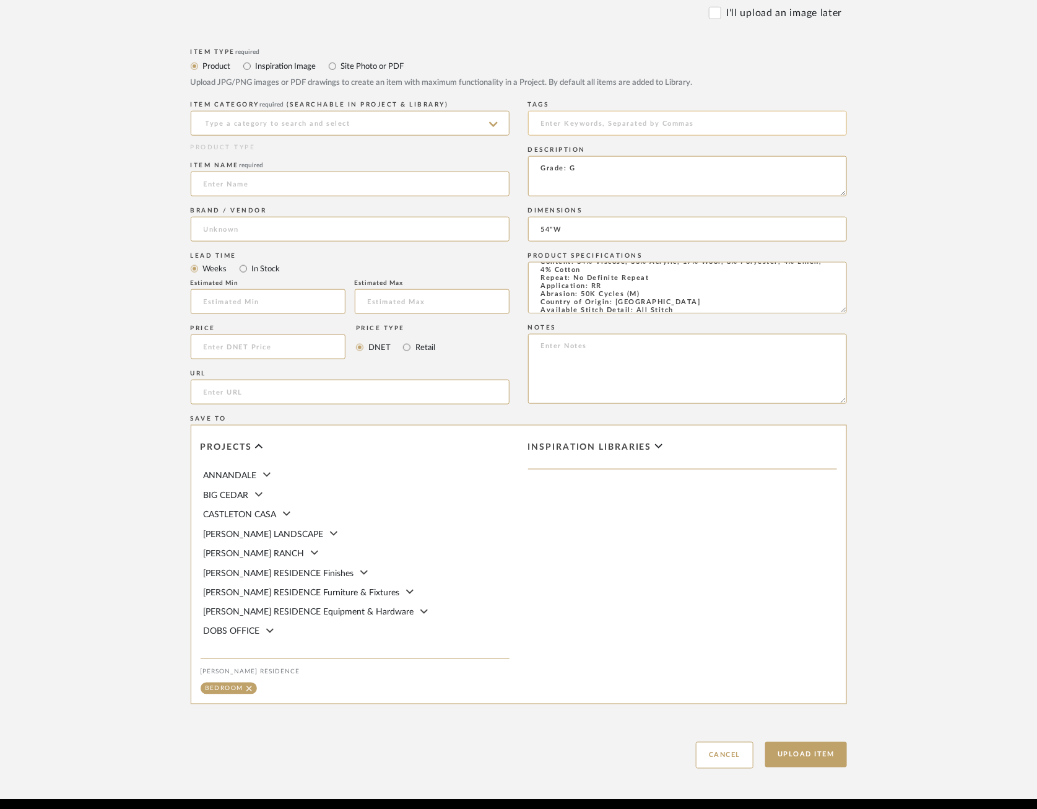
scroll to position [437, 0]
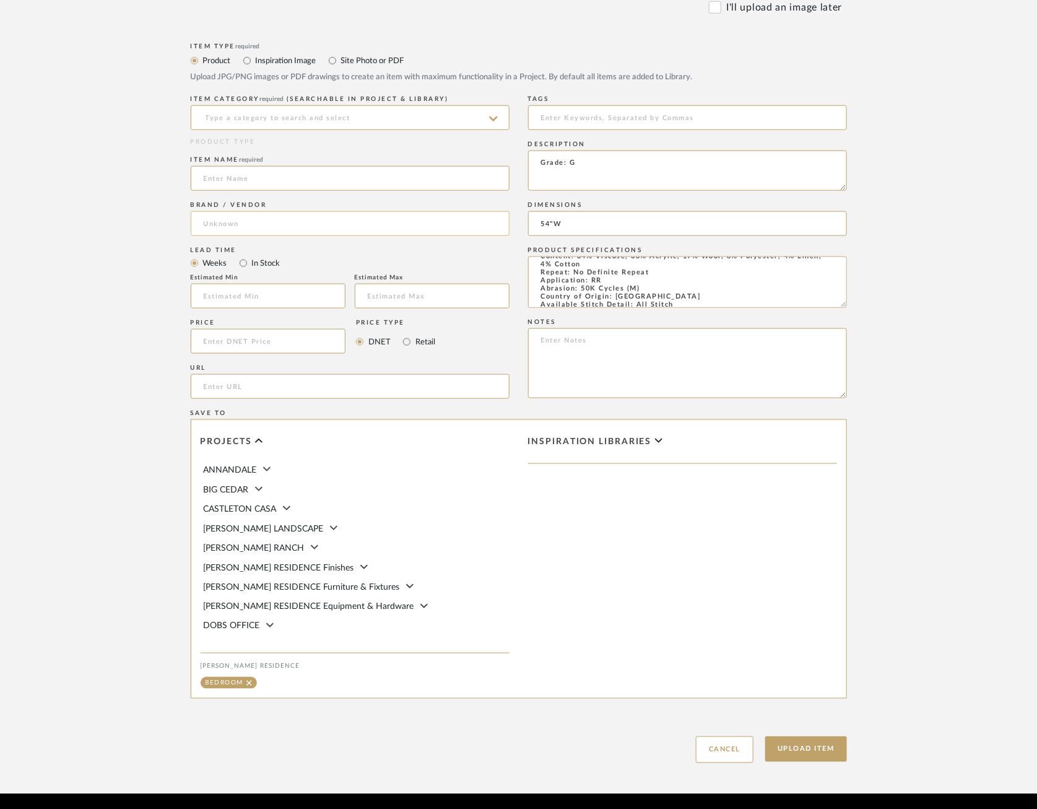
type input "54"W"
click at [258, 222] on input at bounding box center [350, 223] width 319 height 25
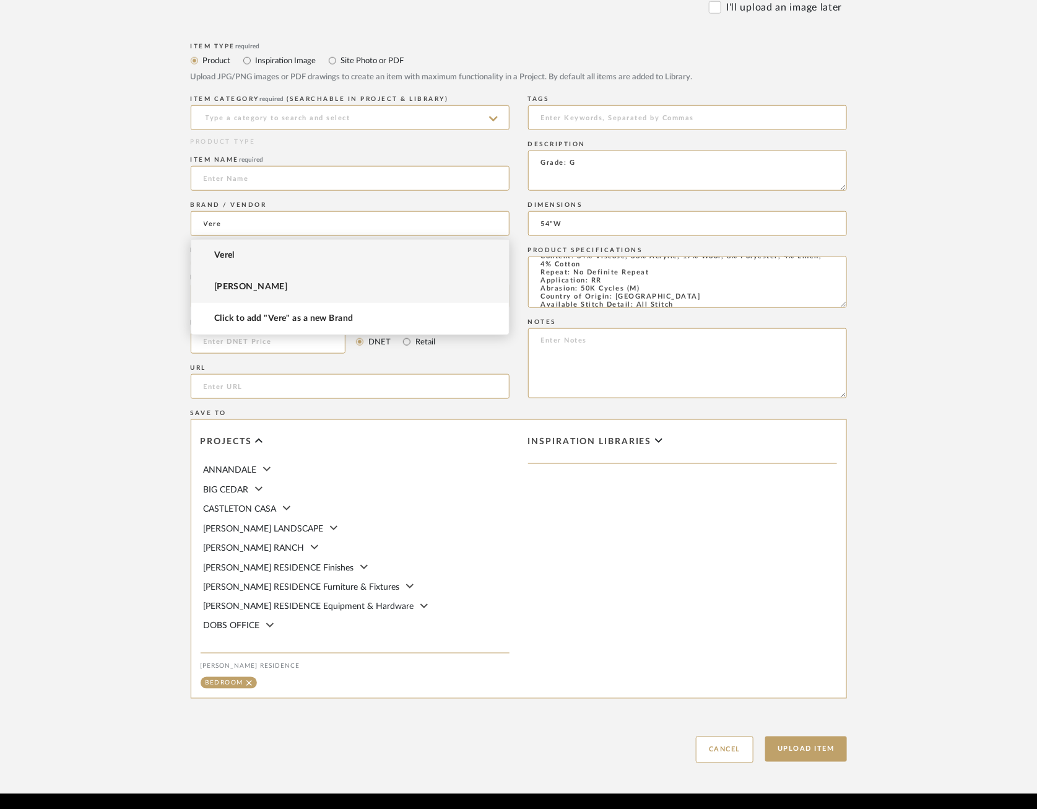
click at [253, 280] on mat-option "[PERSON_NAME]" at bounding box center [350, 287] width 318 height 32
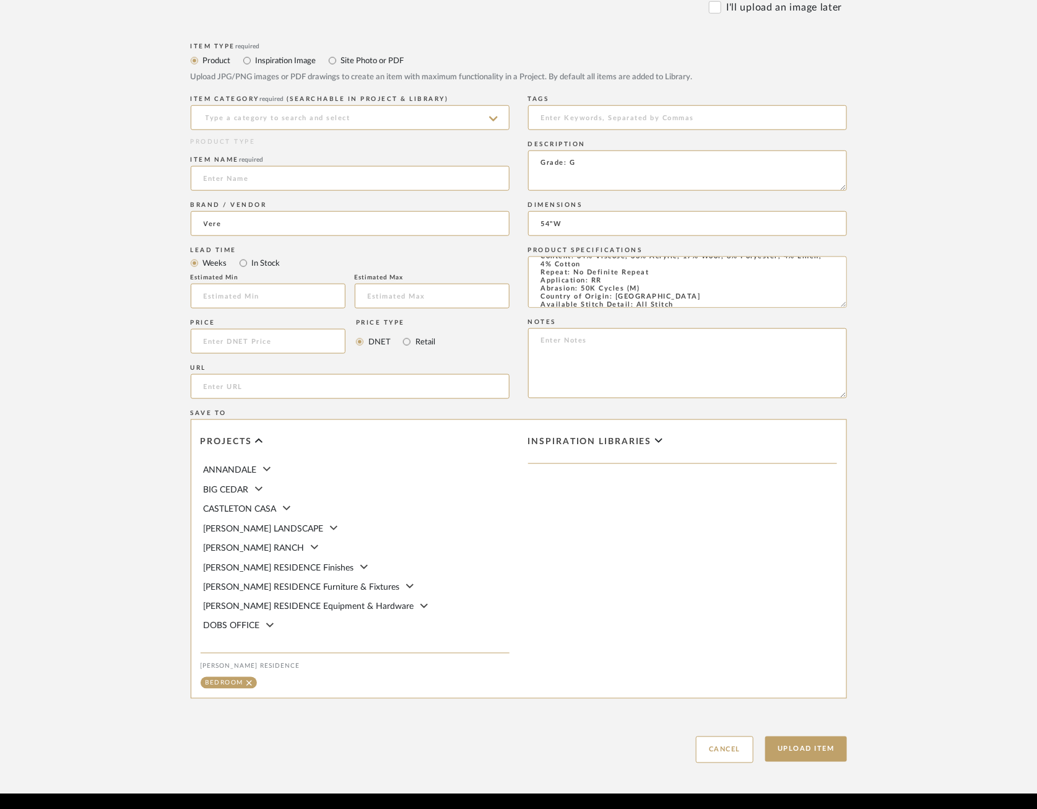
type input "[PERSON_NAME]"
click at [282, 182] on input at bounding box center [350, 178] width 319 height 25
type input "Orsetto Cream"
click at [263, 115] on input at bounding box center [350, 117] width 319 height 25
click at [260, 146] on div "Fabrics" at bounding box center [350, 149] width 318 height 32
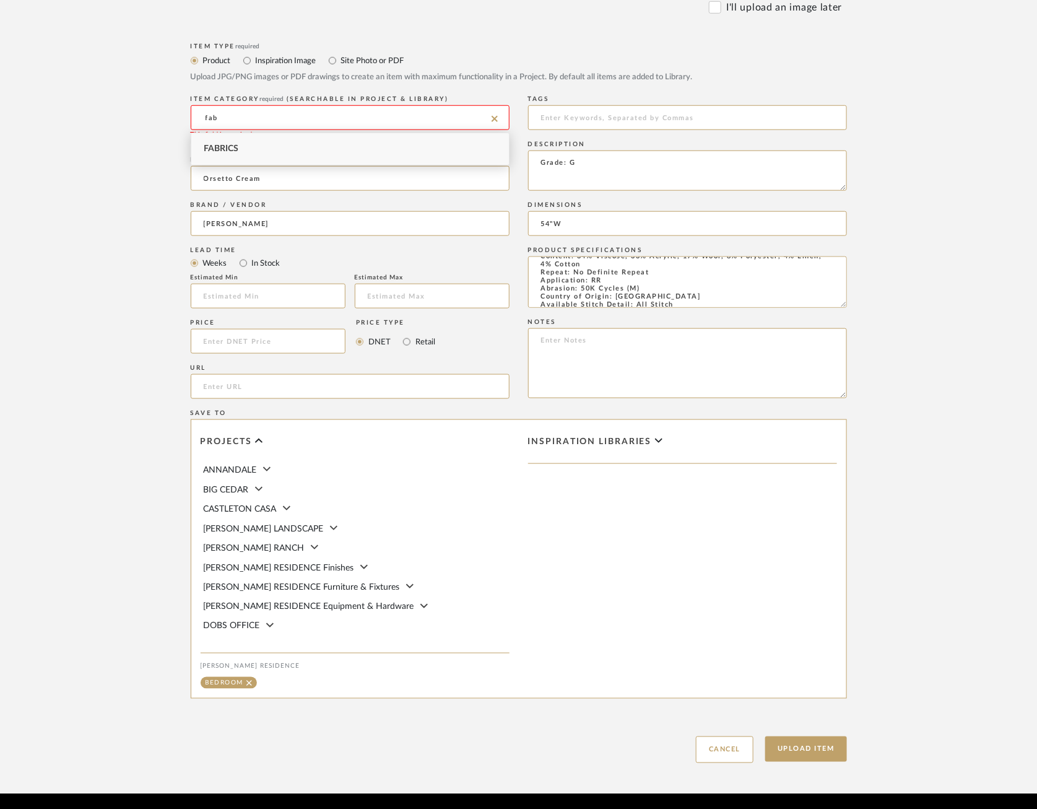
type input "Fabrics"
click at [375, 391] on input "url" at bounding box center [350, 386] width 319 height 25
paste input "https://verellen.biz/materials-finishes/fabrics/orsetto-cream"
type input "https://verellen.biz/materials-finishes/fabrics/orsetto-cream"
click at [136, 387] on form "Bulk upload images - create multiple items Import from Pinterest - create items…" at bounding box center [518, 314] width 789 height 898
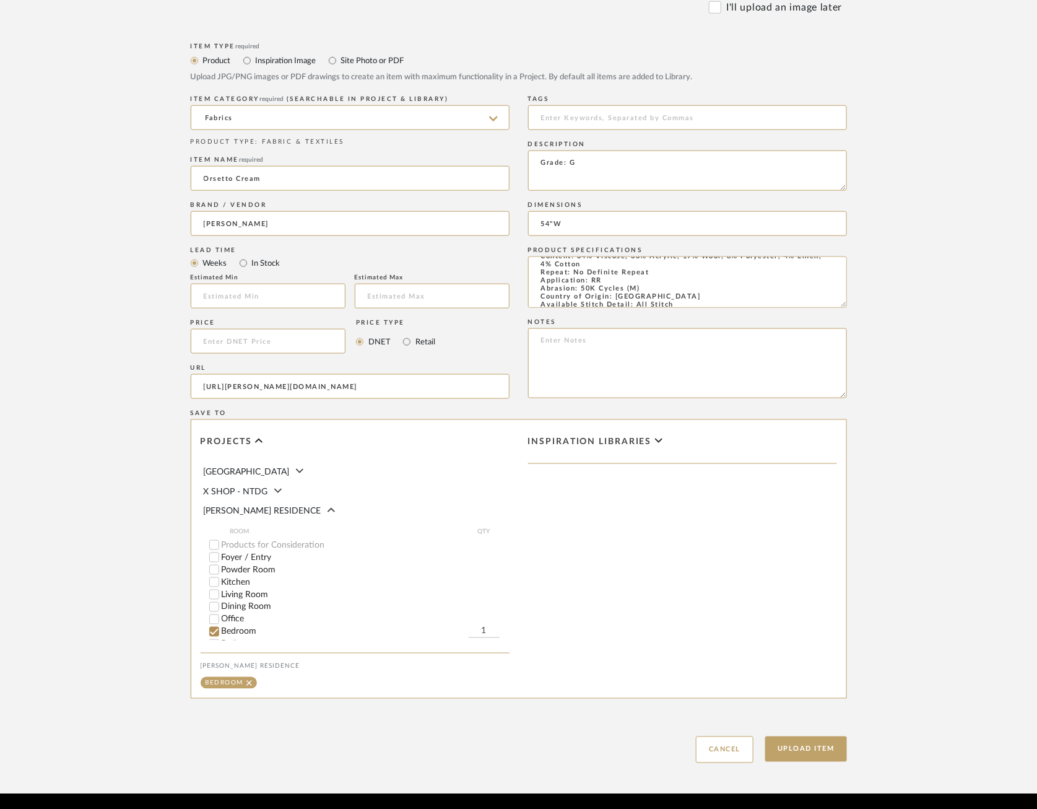
scroll to position [461, 0]
click at [804, 746] on button "Upload Item" at bounding box center [806, 748] width 82 height 25
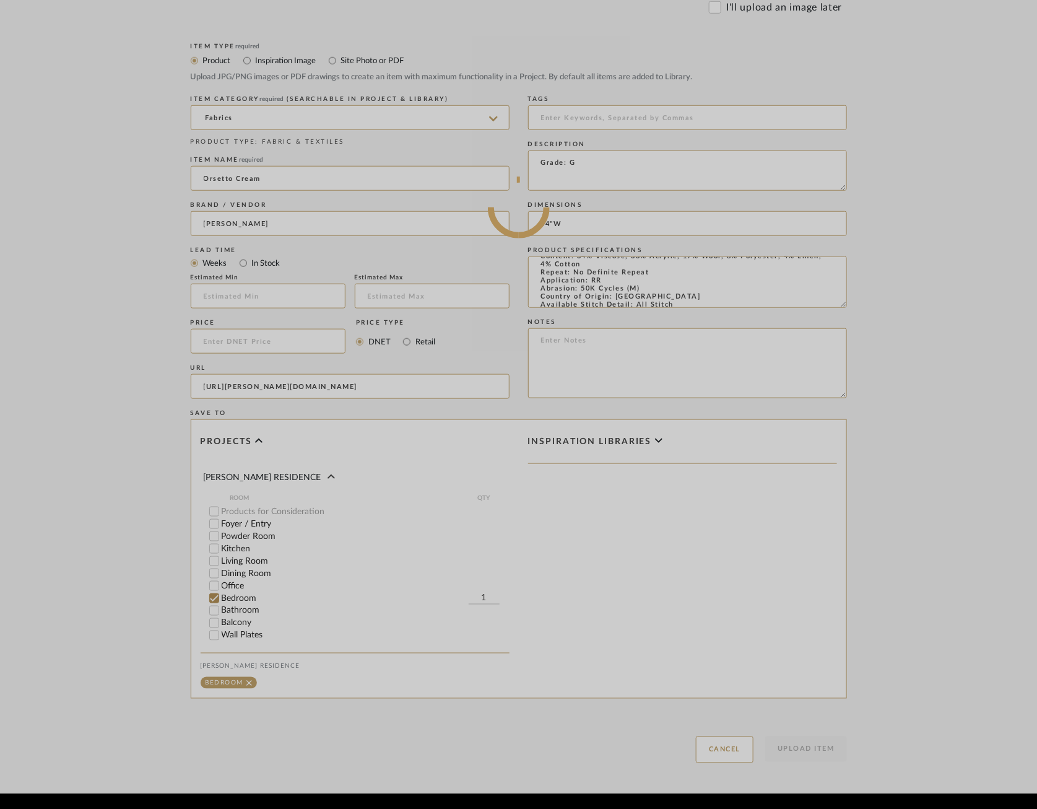
scroll to position [0, 0]
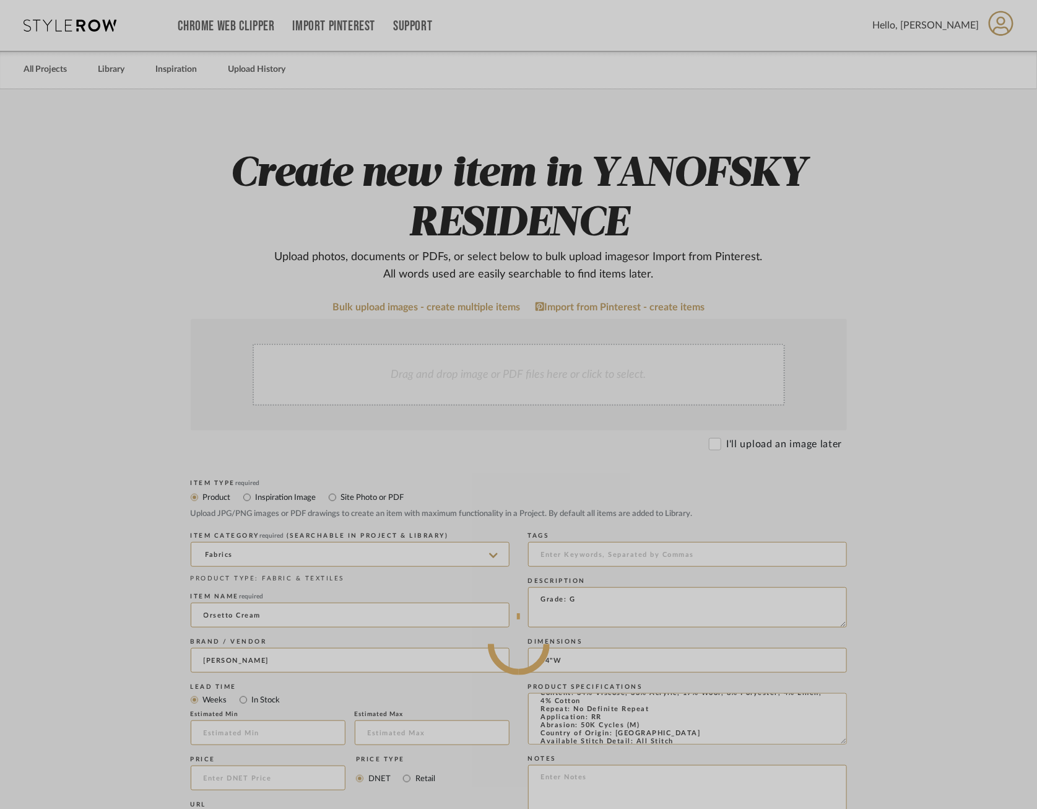
click at [976, 429] on div at bounding box center [518, 644] width 1037 height 1288
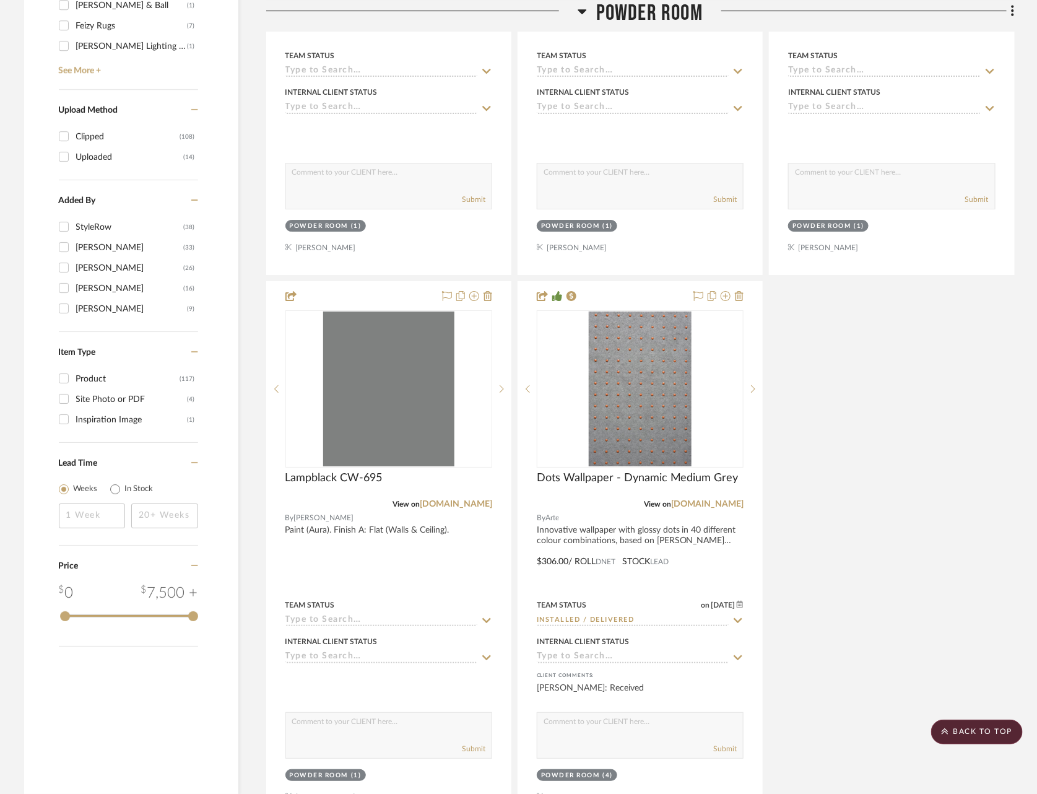
scroll to position [6713, 0]
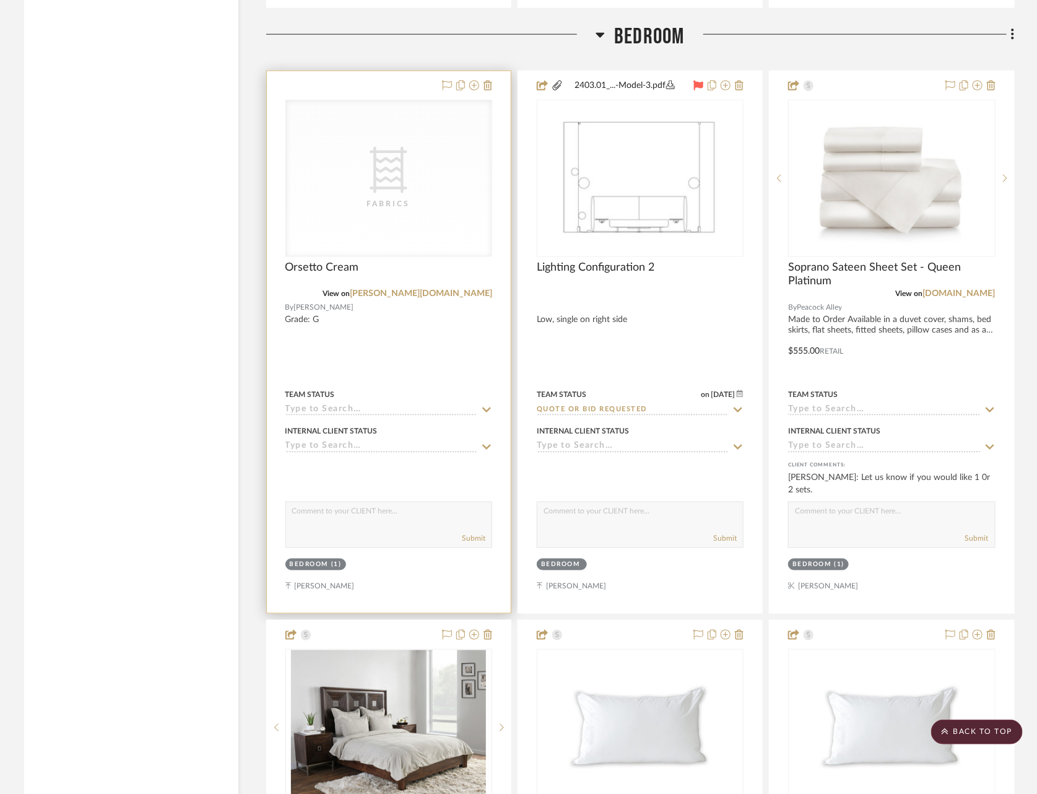
click at [0, 0] on div "CategoryIconFabric Created with Sketch. Fabrics" at bounding box center [0, 0] width 0 height 0
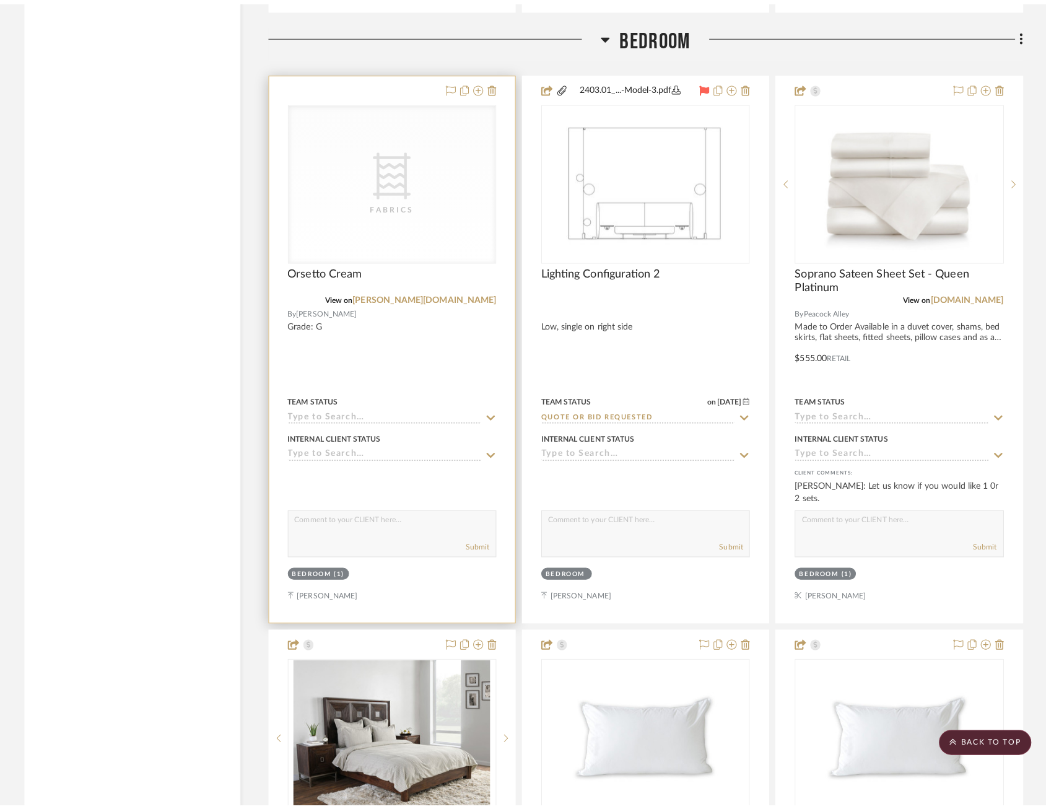
scroll to position [0, 0]
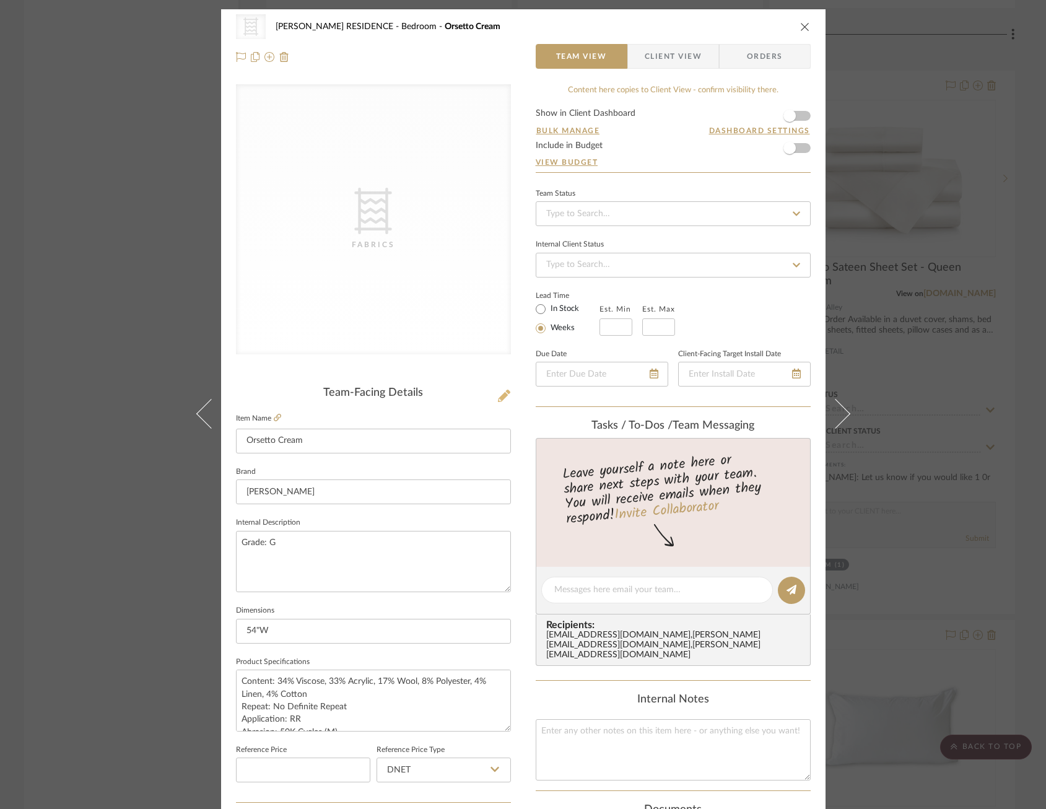
click at [502, 396] on icon at bounding box center [504, 396] width 12 height 12
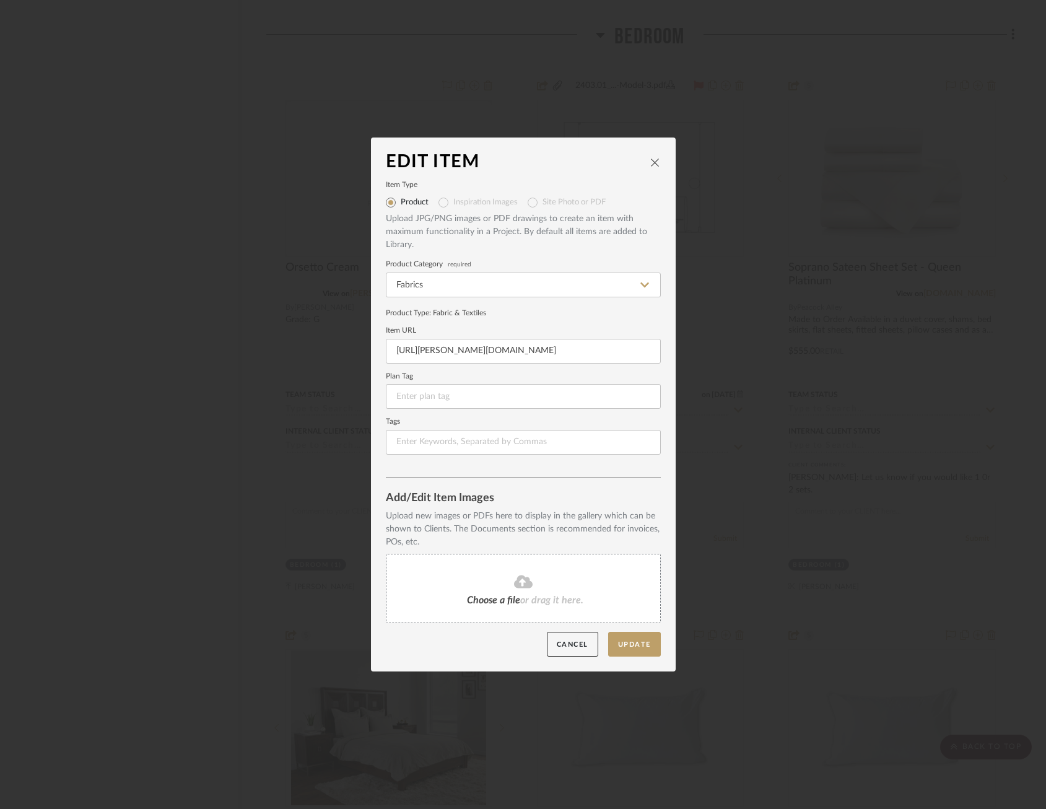
click at [469, 600] on span "Choose a file" at bounding box center [493, 600] width 53 height 10
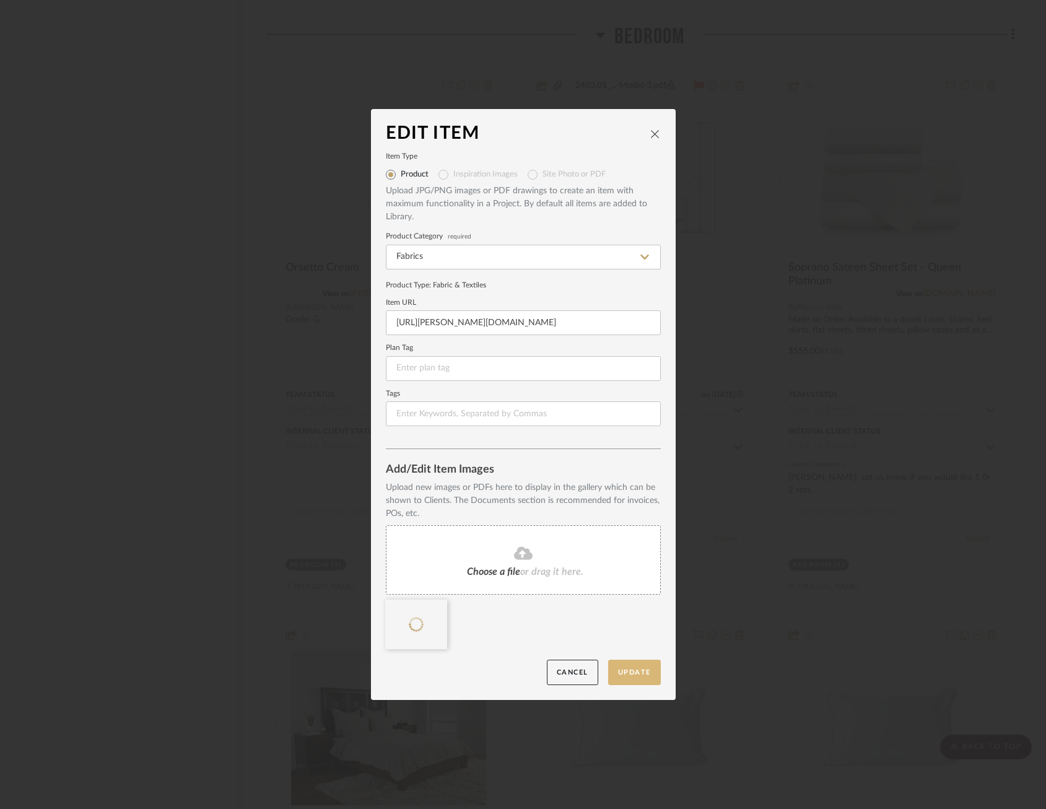
click at [636, 671] on button "Update" at bounding box center [634, 672] width 53 height 25
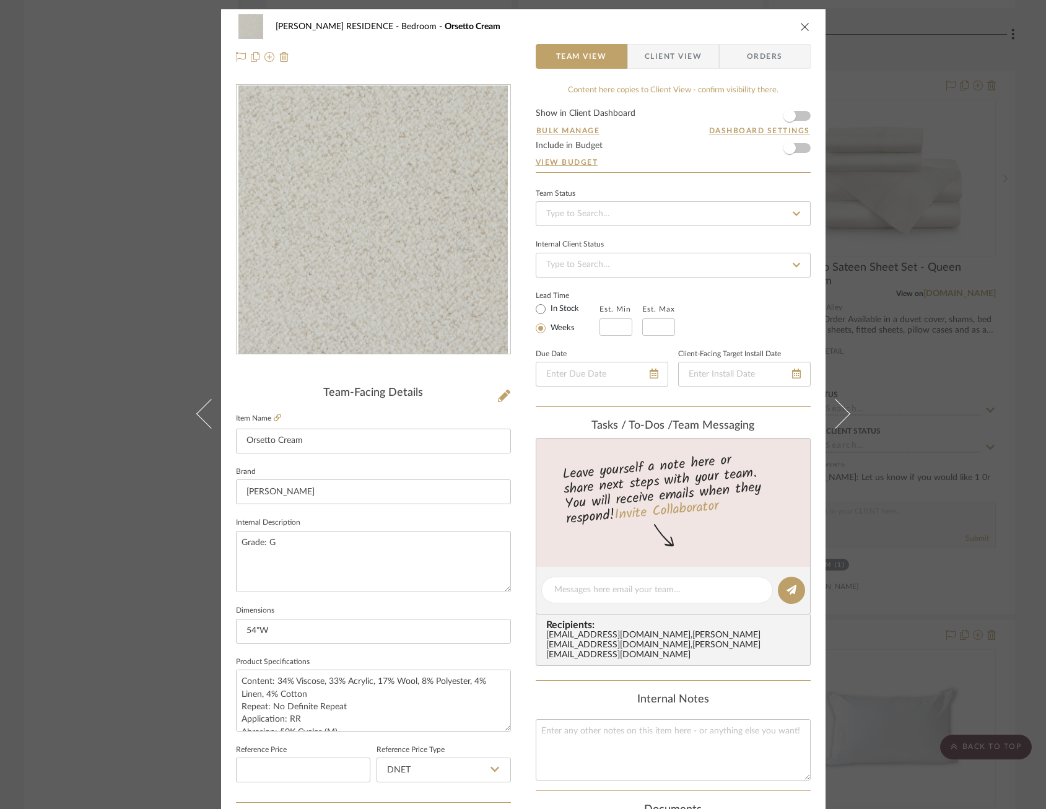
click at [949, 293] on div "YANOFSKY RESIDENCE Bedroom Orsetto Cream Team View Client View Orders Team-Faci…" at bounding box center [523, 404] width 1046 height 809
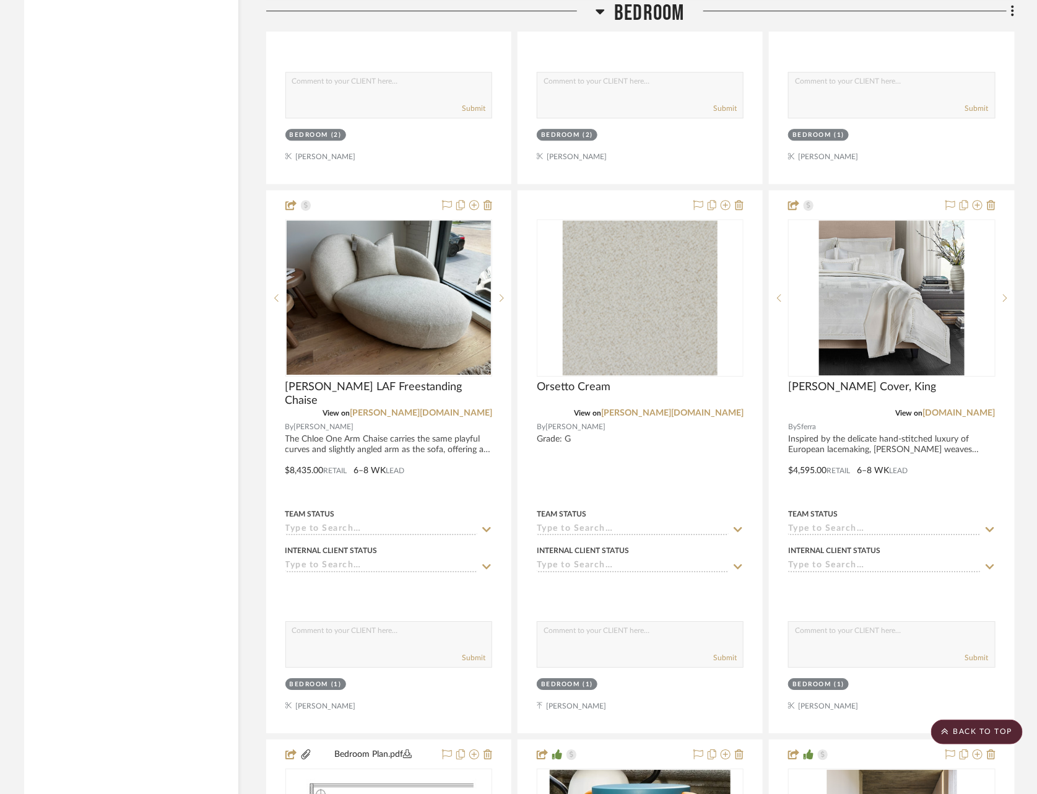
scroll to position [7694, 0]
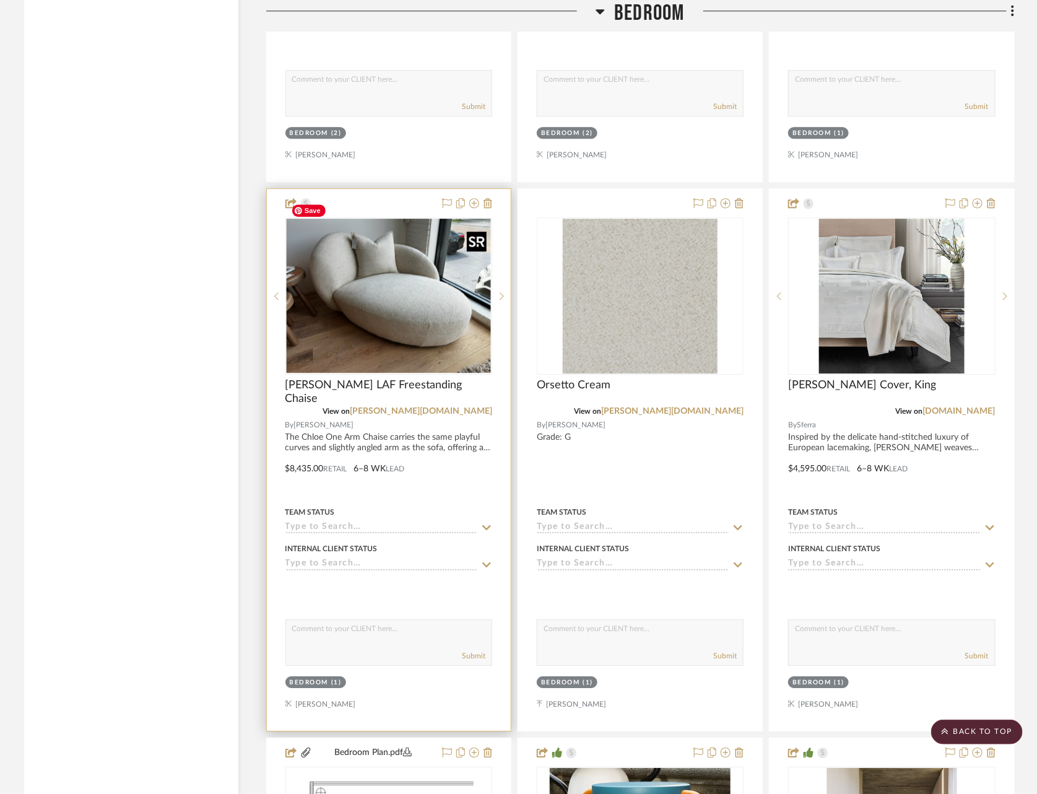
click at [0, 0] on img at bounding box center [0, 0] width 0 height 0
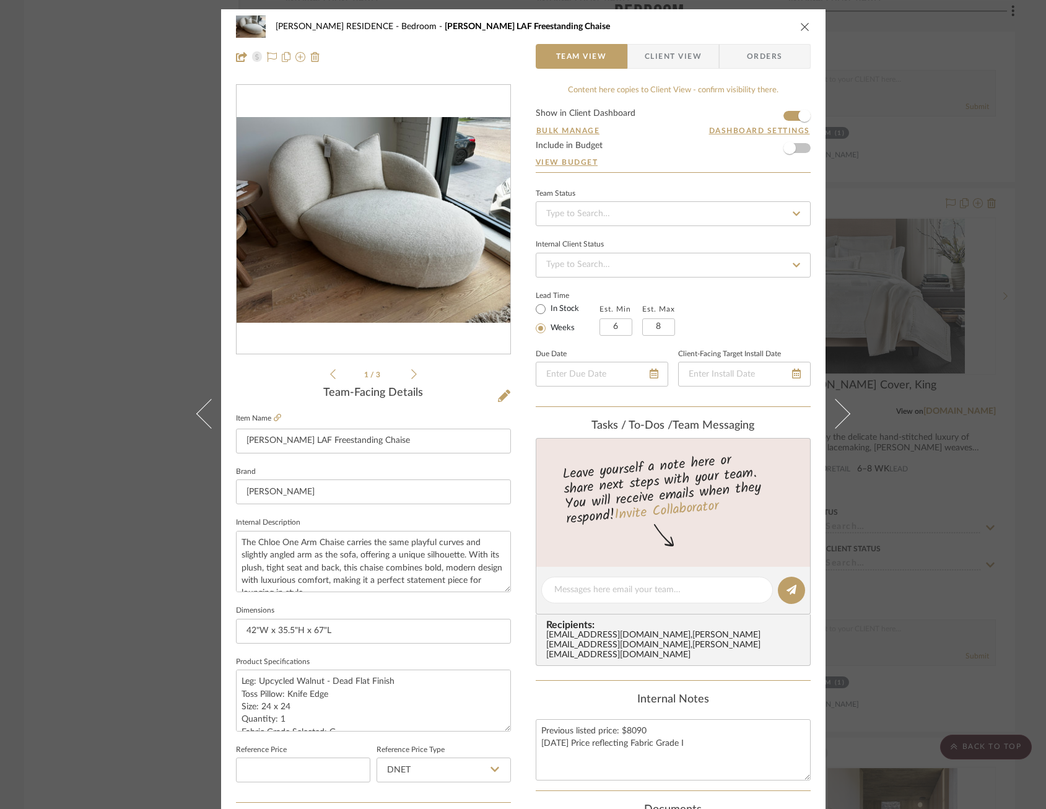
scroll to position [340, 0]
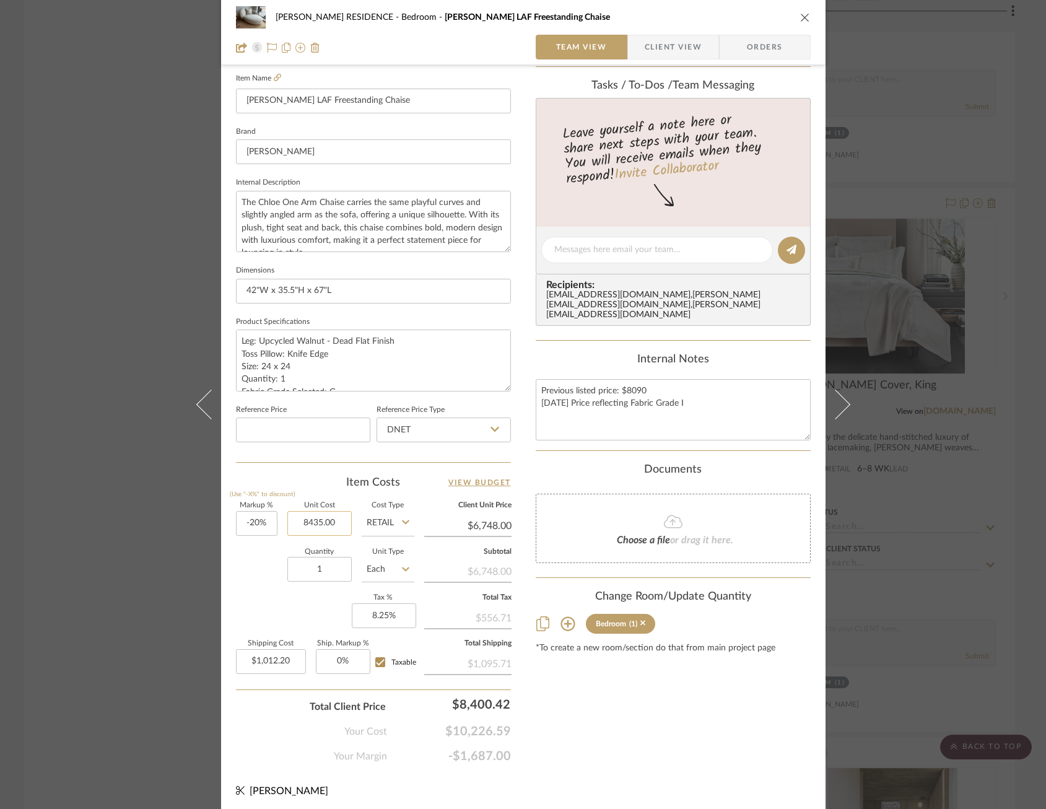
click at [318, 520] on input "8435.00" at bounding box center [319, 523] width 64 height 25
click at [317, 518] on input "8435.00" at bounding box center [319, 523] width 64 height 25
type input "$8,445.00"
click at [261, 568] on div "Quantity 1 Unit Type Each" at bounding box center [325, 571] width 178 height 44
type input "$6,756.00"
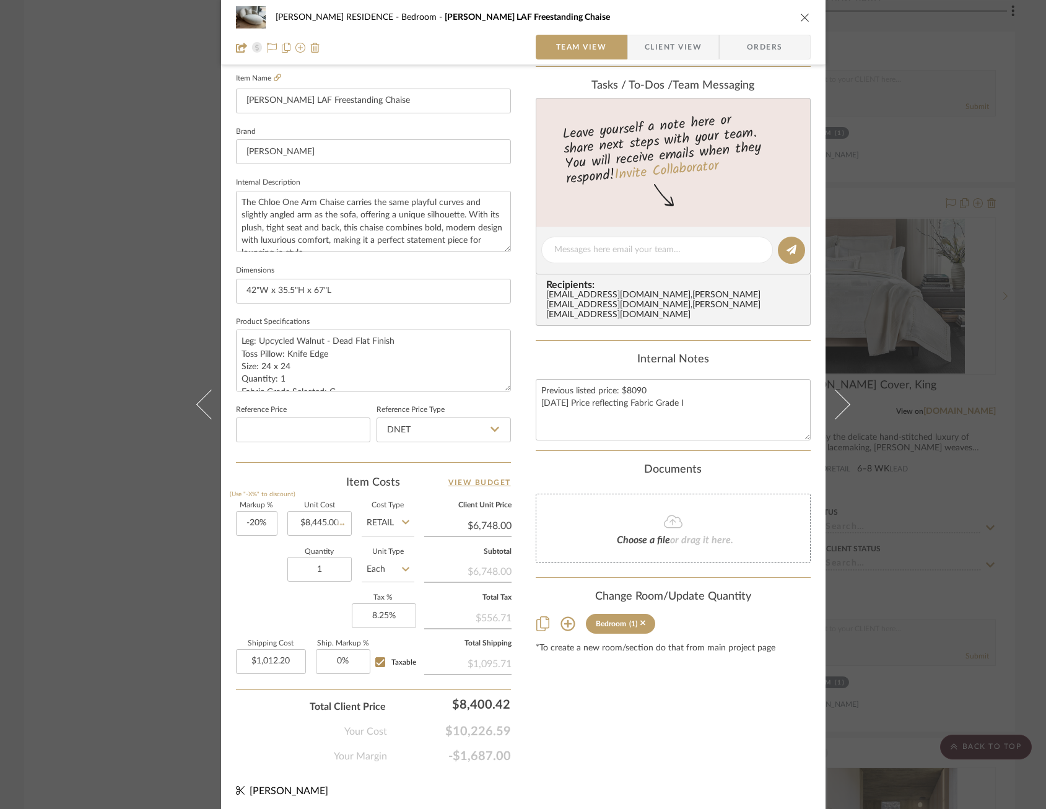
type input "$1,013.40"
click at [944, 474] on div "YANOFSKY RESIDENCE Bedroom Chloe LAF Freestanding Chaise Team View Client View …" at bounding box center [523, 404] width 1046 height 809
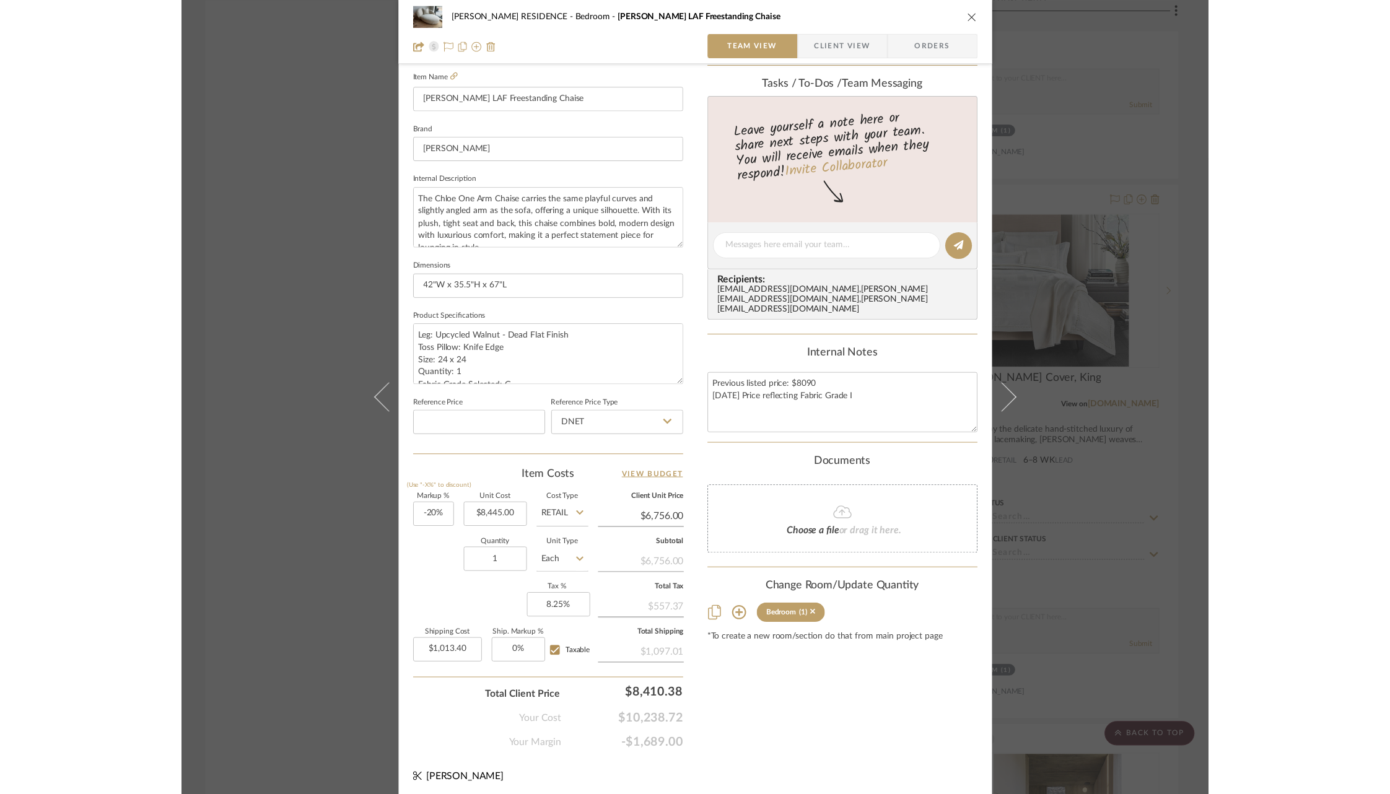
scroll to position [7694, 0]
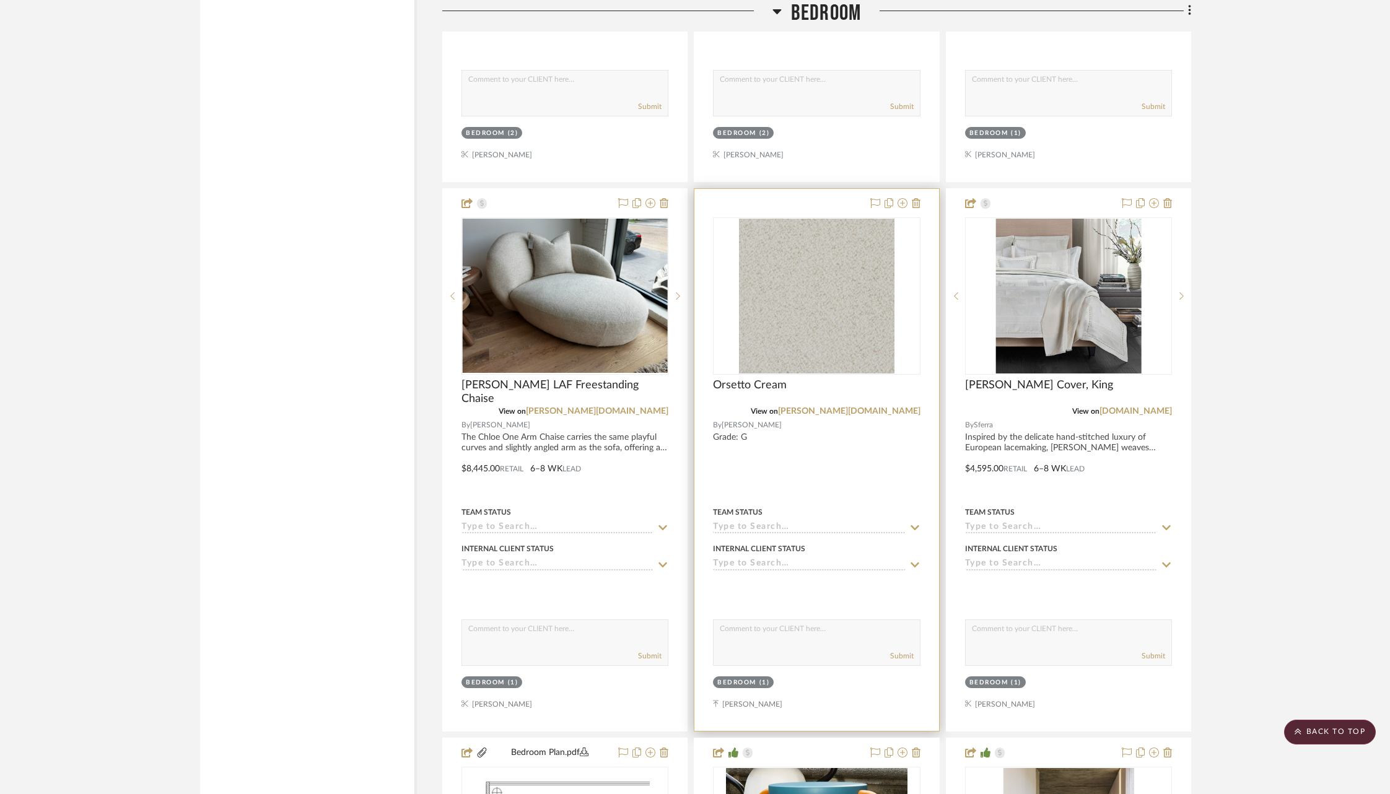
click at [761, 355] on div at bounding box center [816, 460] width 244 height 542
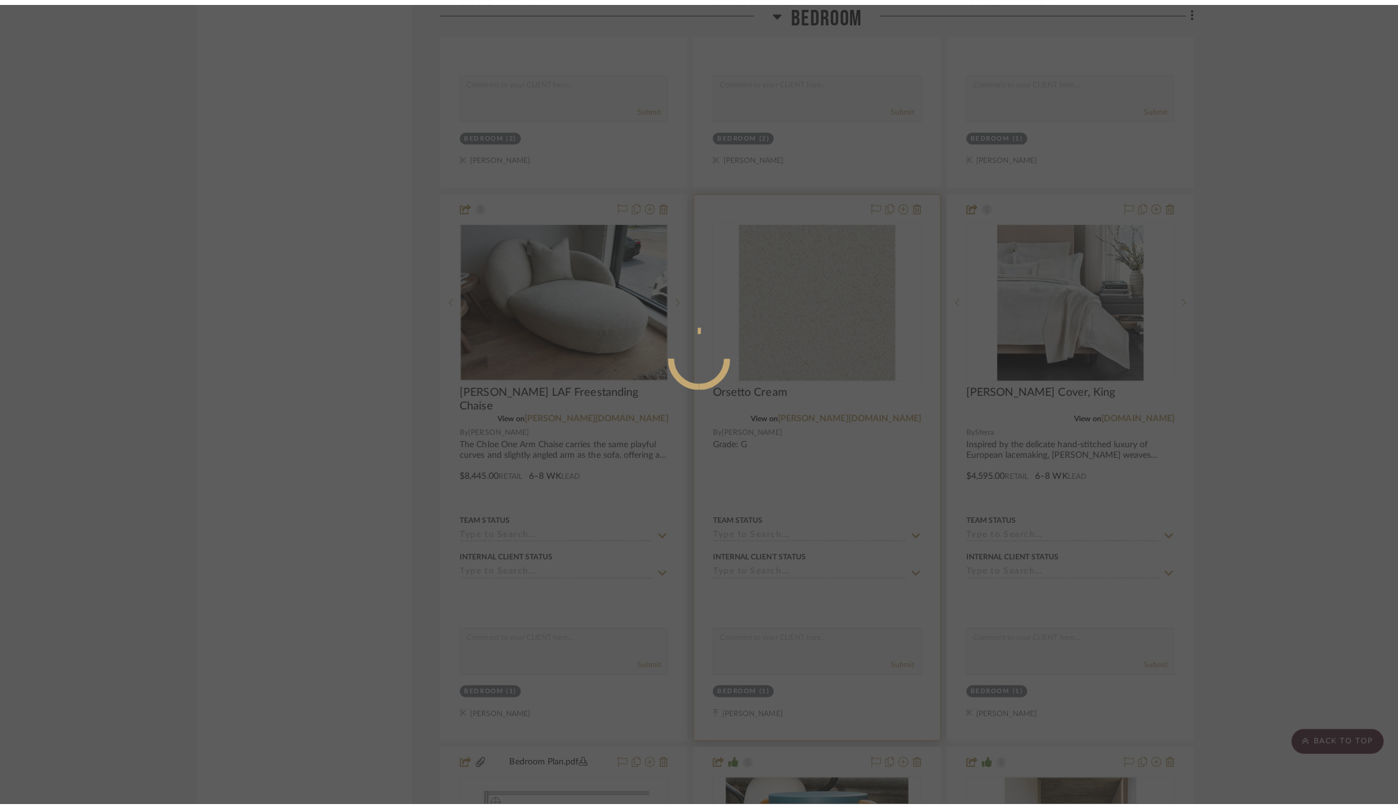
scroll to position [0, 0]
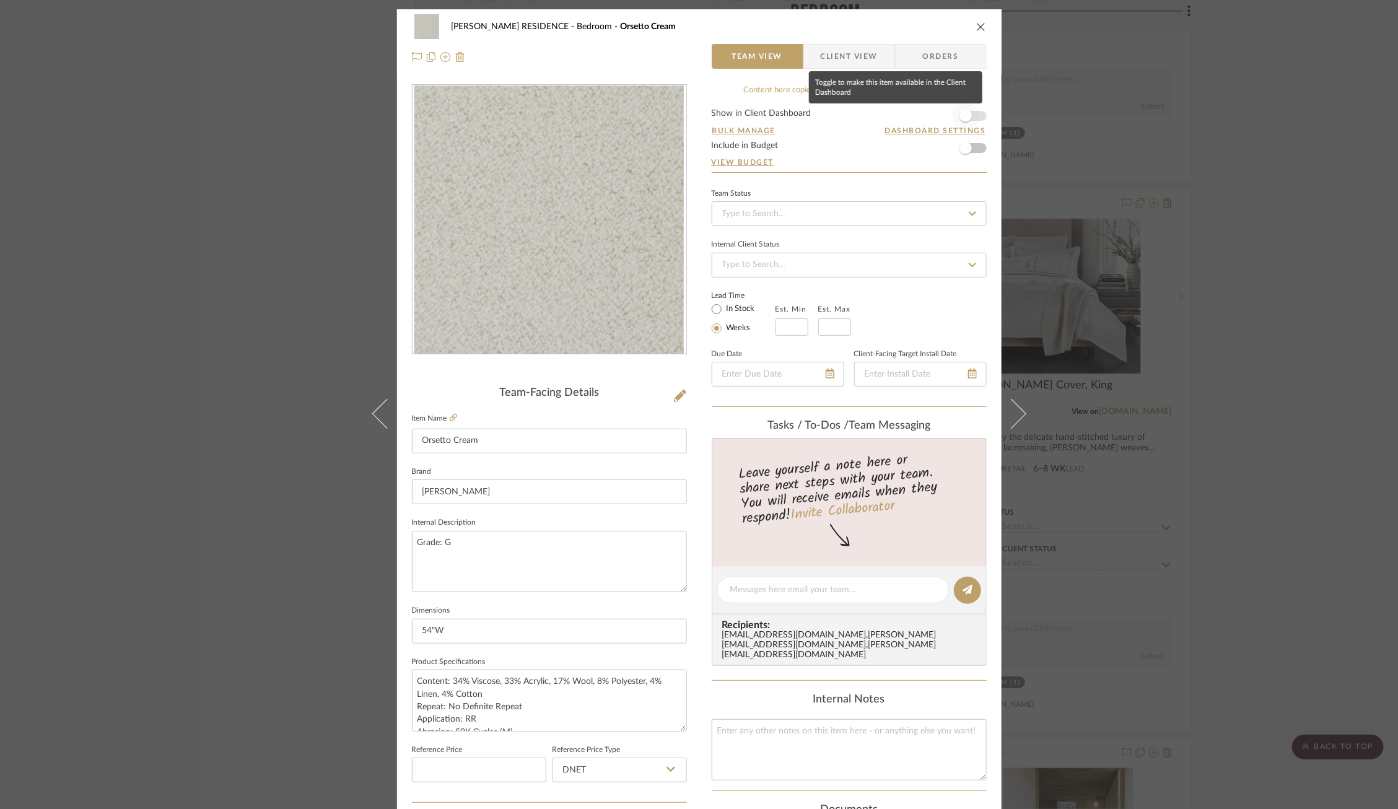
click at [969, 116] on span "button" at bounding box center [965, 115] width 27 height 27
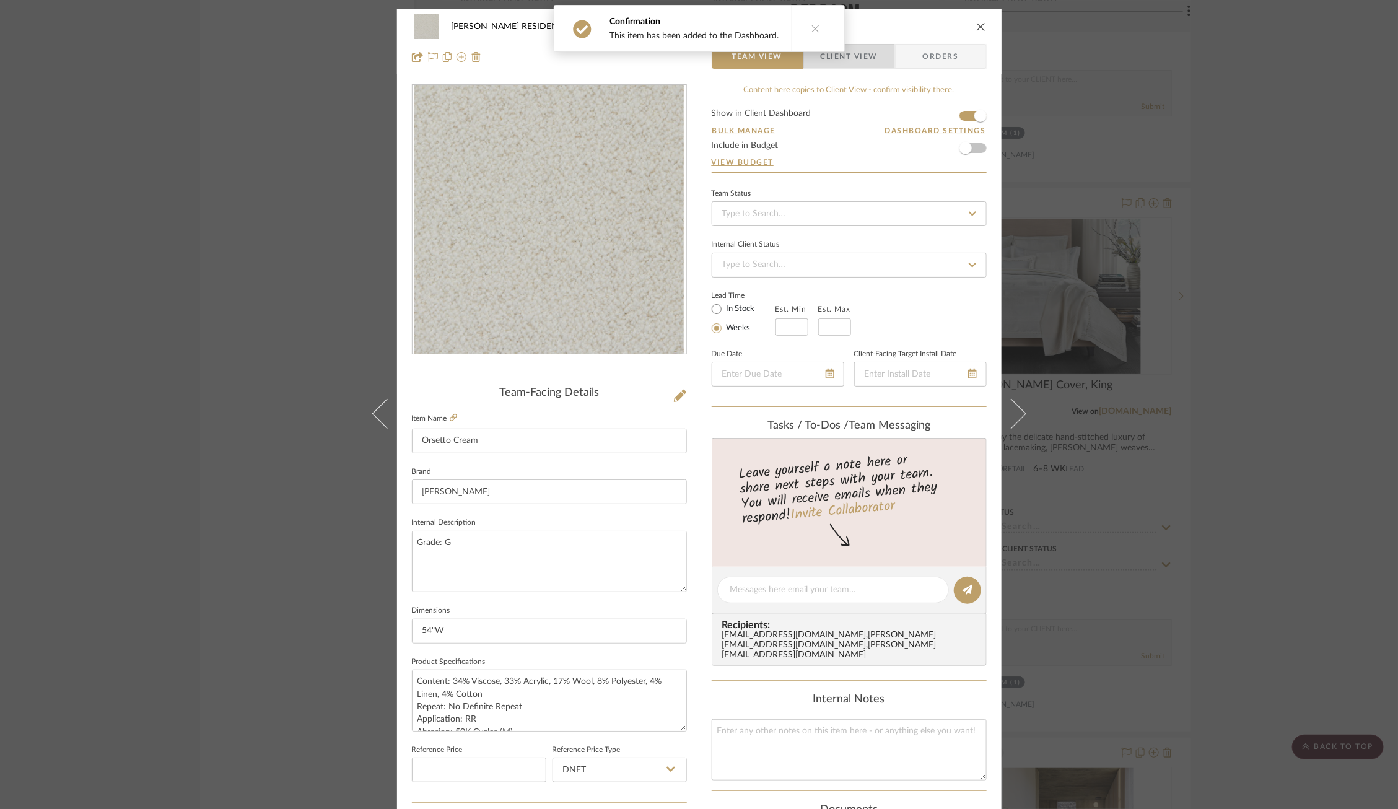
click at [871, 64] on span "Client View" at bounding box center [849, 56] width 57 height 25
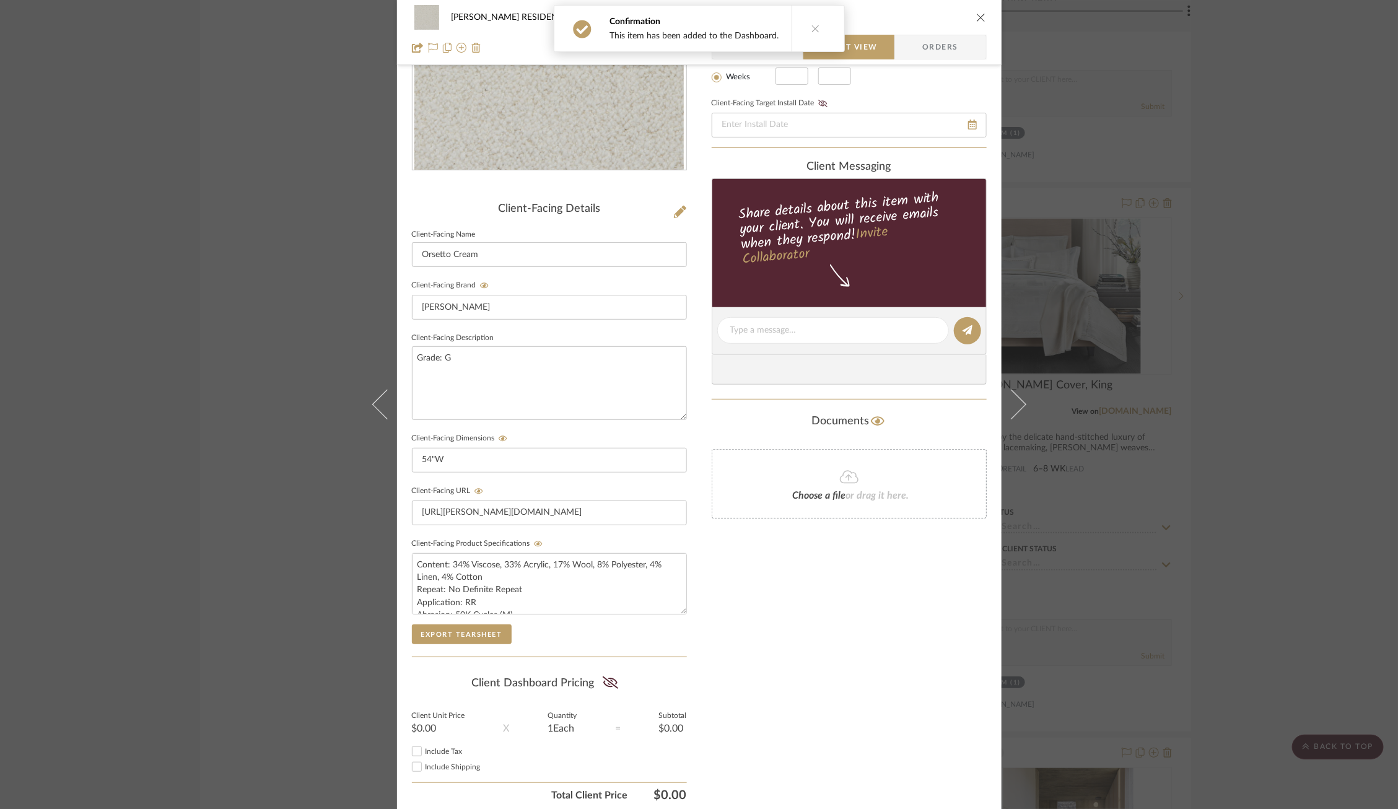
scroll to position [227, 0]
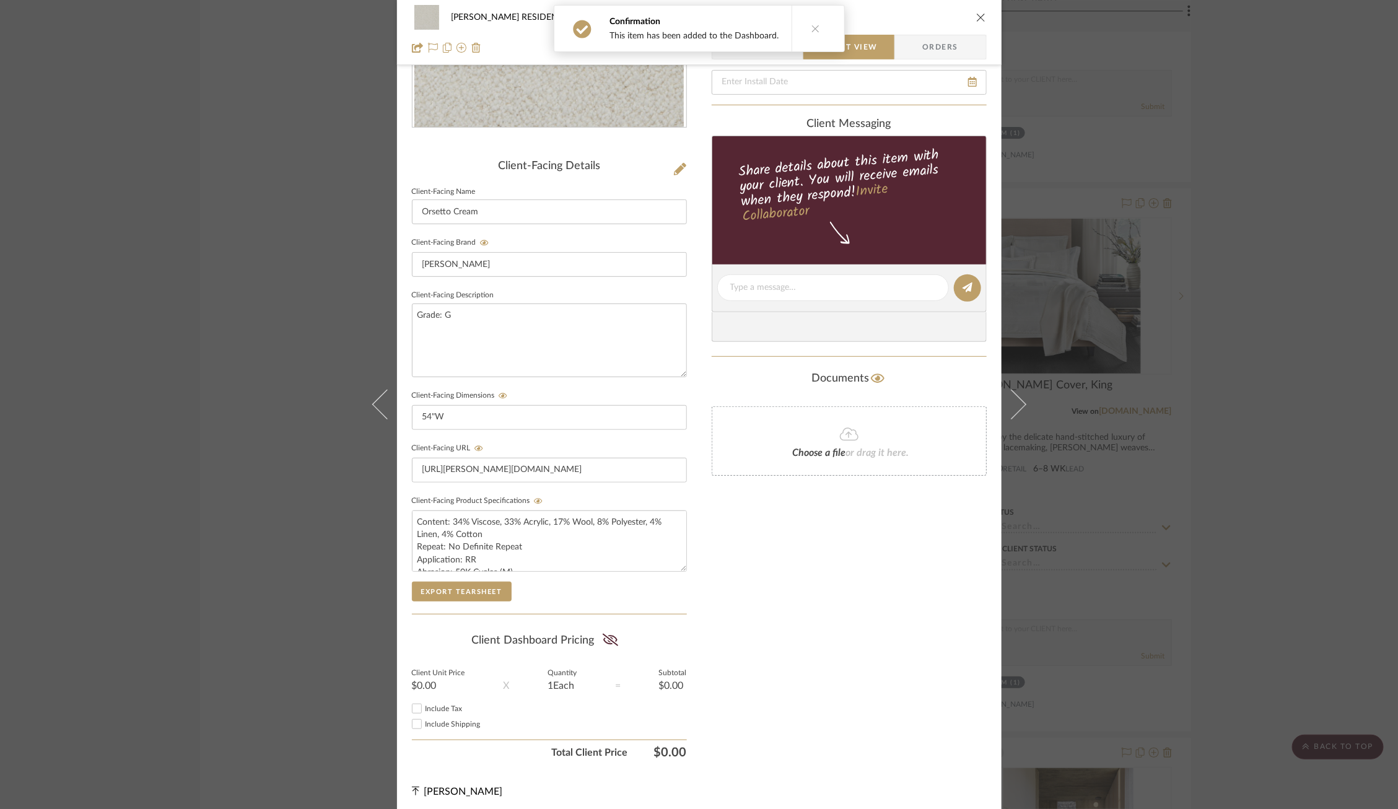
click at [1269, 354] on div "YANOFSKY RESIDENCE Bedroom Orsetto Cream Team View Client View Orders Client-Fa…" at bounding box center [699, 404] width 1398 height 809
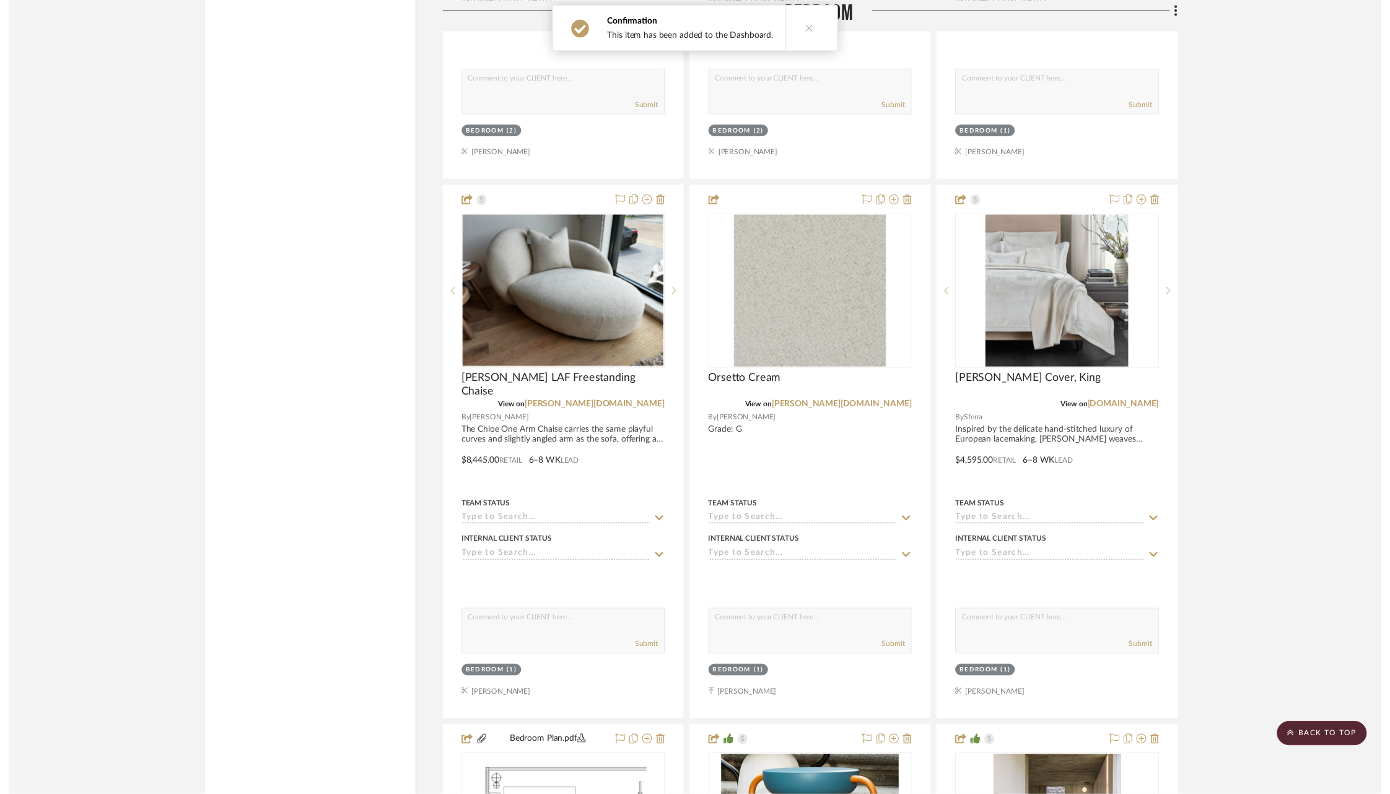
scroll to position [7694, 0]
